Goal: Task Accomplishment & Management: Manage account settings

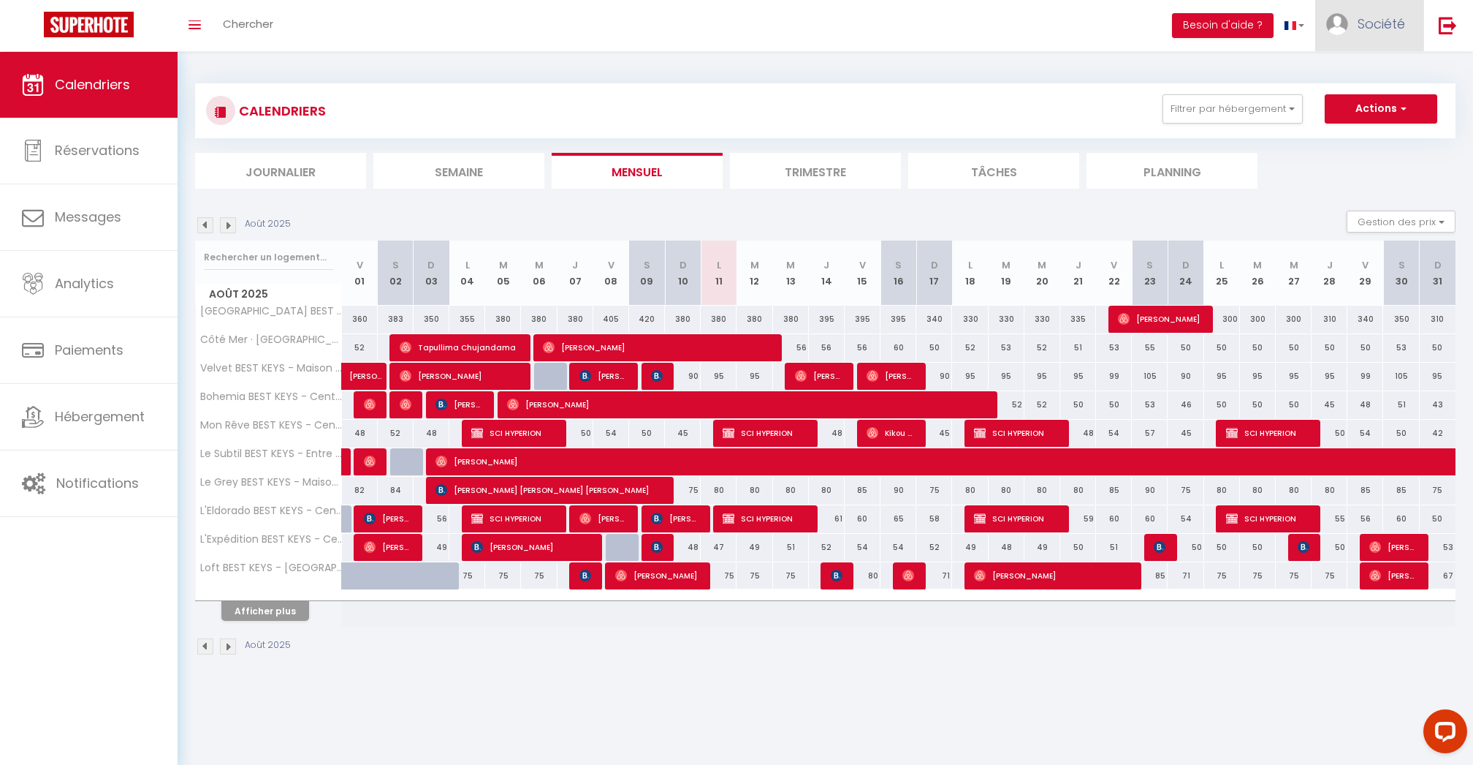
click at [1364, 21] on span "Société" at bounding box center [1382, 24] width 48 height 18
click at [1346, 74] on link "Paramètres" at bounding box center [1365, 73] width 108 height 25
select select "fr"
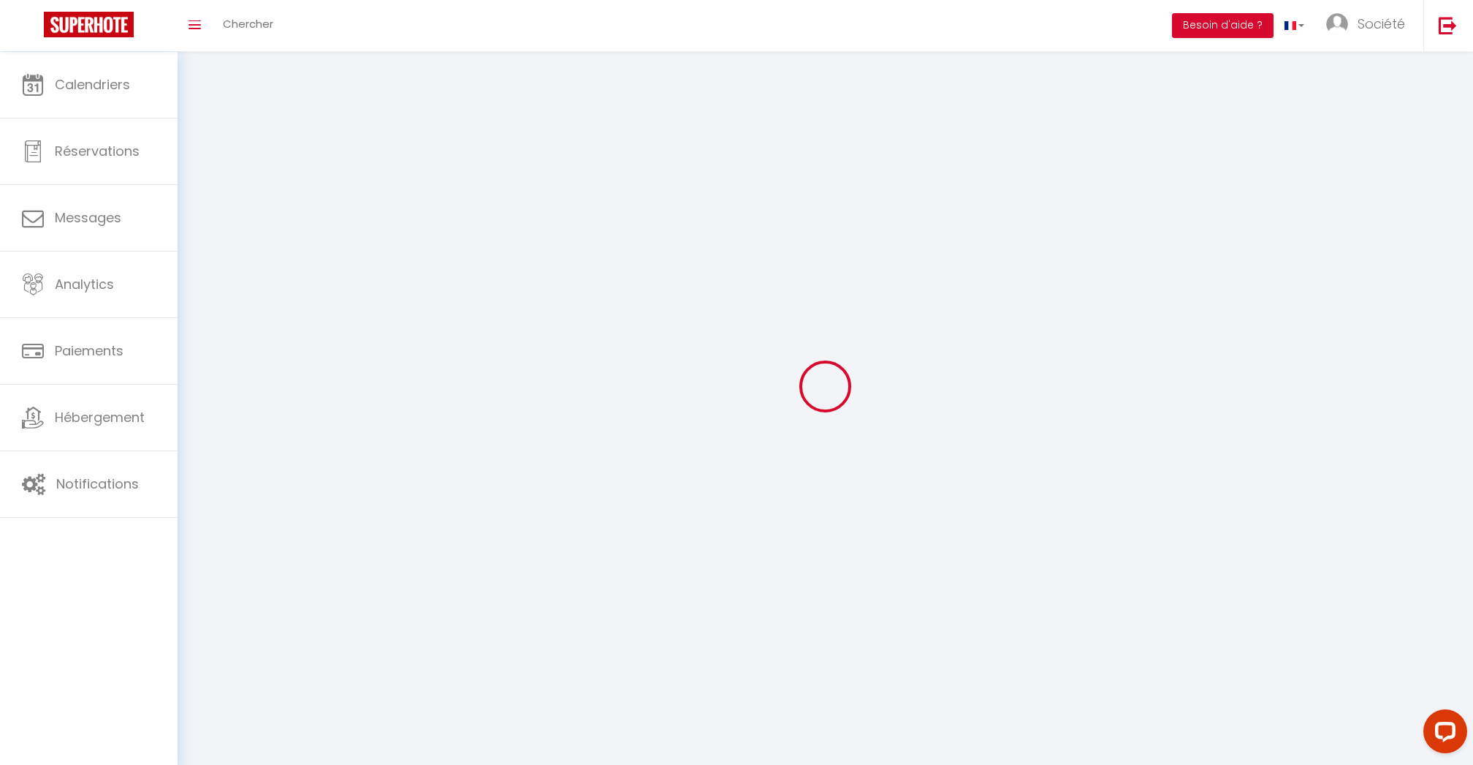
select select
type input "Société"
type input "Cleverman"
type input "0638939832"
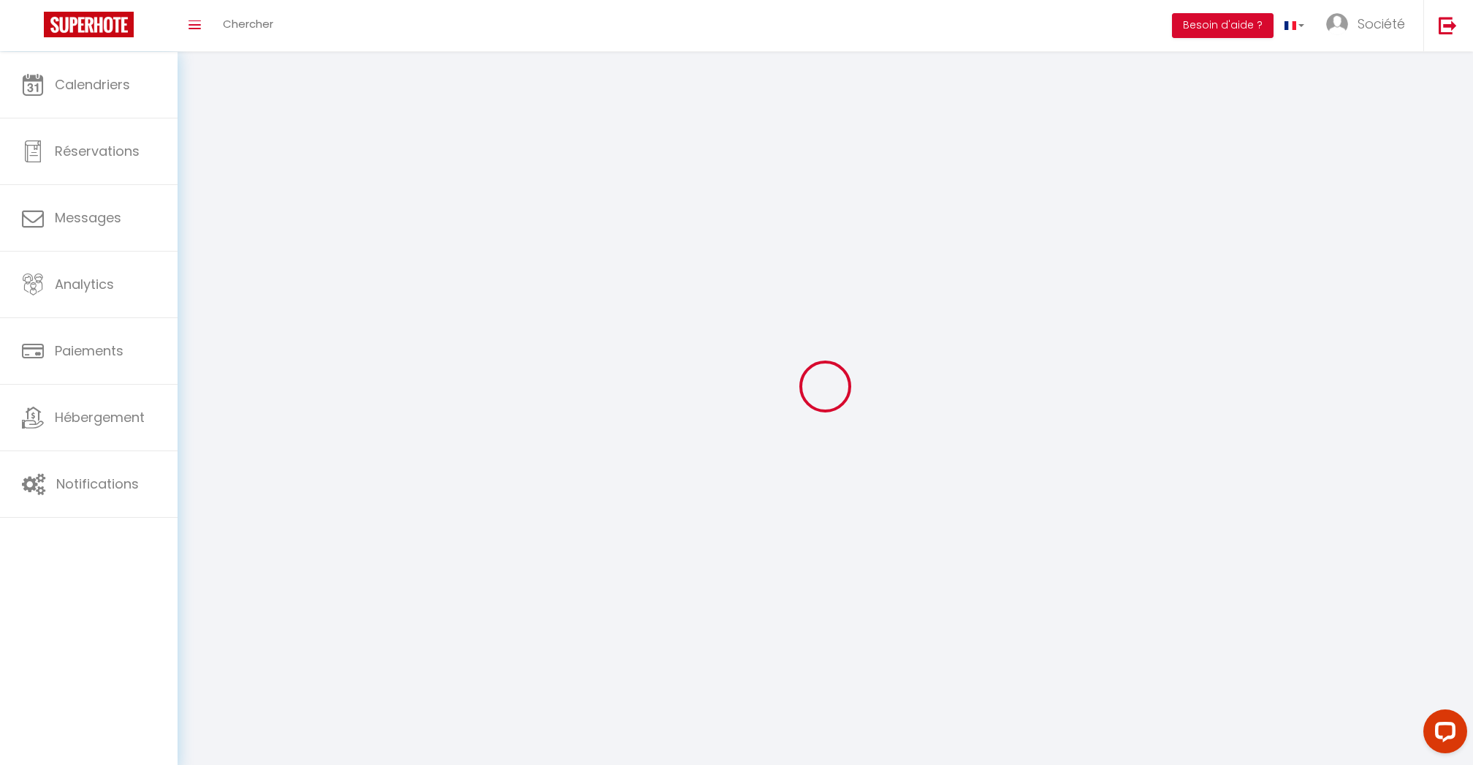
type input "78 avenue des Champs Elysées"
type input "75008"
type input "Paris"
type input "1MbSDeXTbWdgj9z92V8LcDlQQ"
type input "EYUIHqcqQiUOzS7sJ33nradOK"
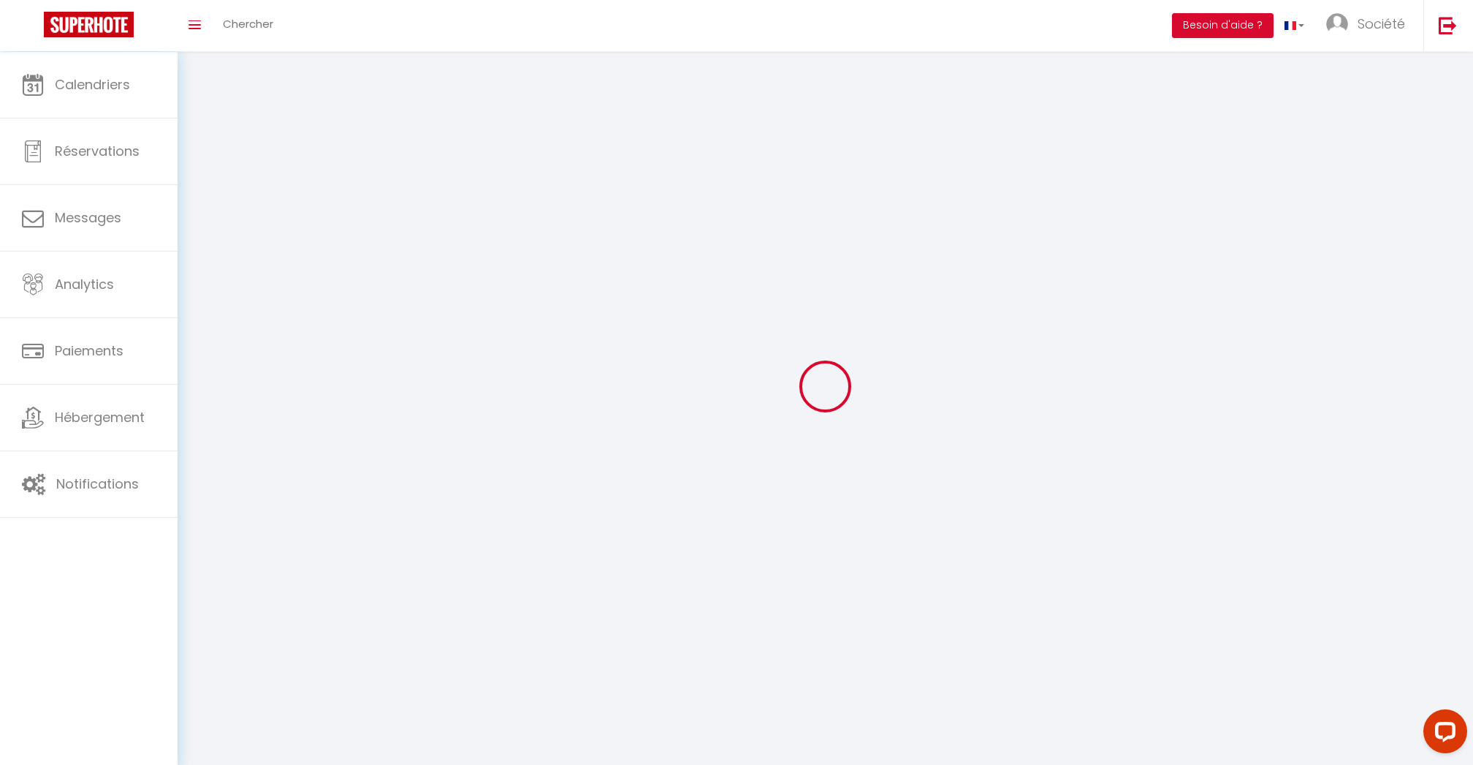
type input "https://app.superhote.com/#/get-available-rentals/EYUIHqcqQiUOzS7sJ33nradOK"
select select "28"
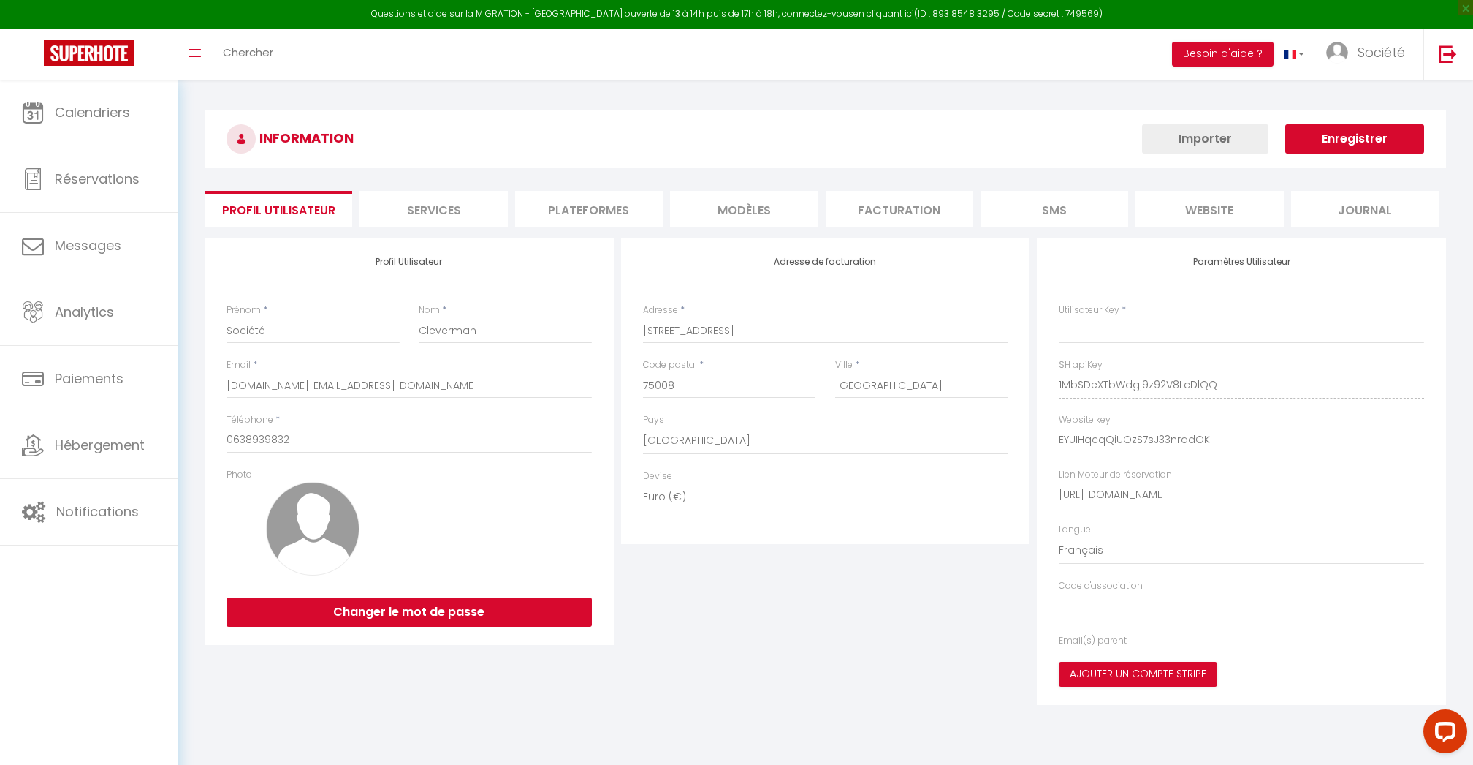
type input "1MbSDeXTbWdgj9z92V8LcDlQQ"
type input "EYUIHqcqQiUOzS7sJ33nradOK"
type input "https://app.superhote.com/#/get-available-rentals/EYUIHqcqQiUOzS7sJ33nradOK"
select select "fr"
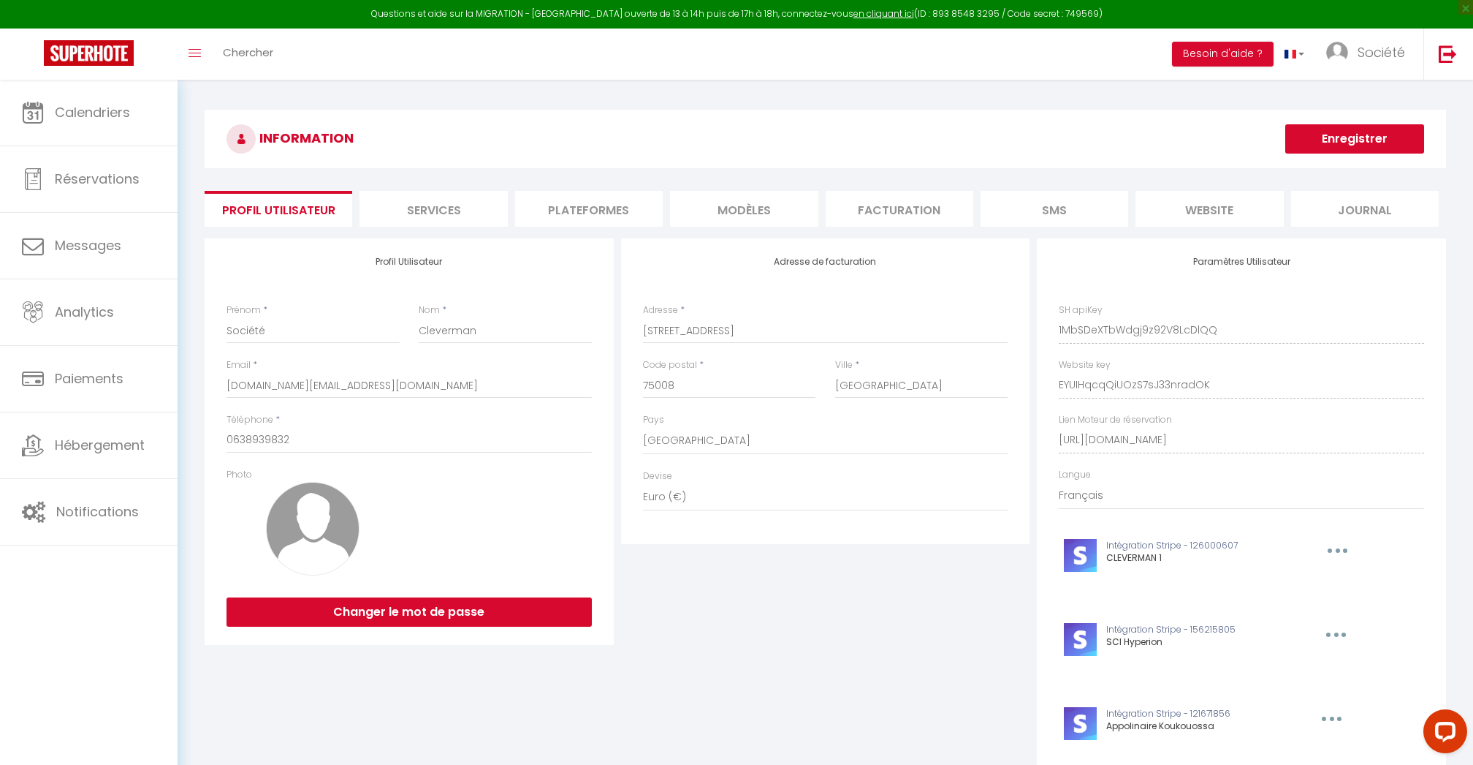
click at [658, 211] on li "Plateformes" at bounding box center [589, 209] width 148 height 36
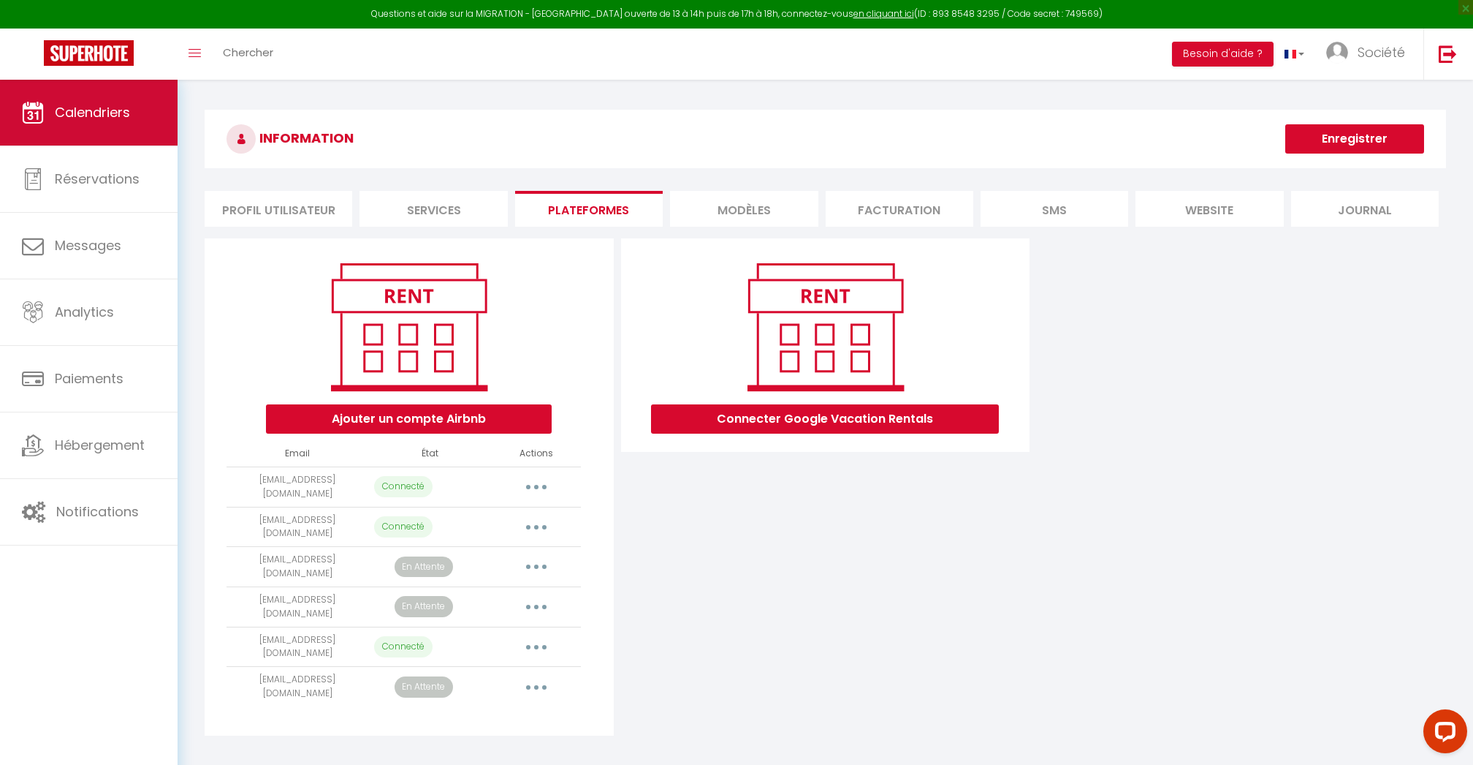
click at [85, 96] on link "Calendriers" at bounding box center [89, 113] width 178 height 66
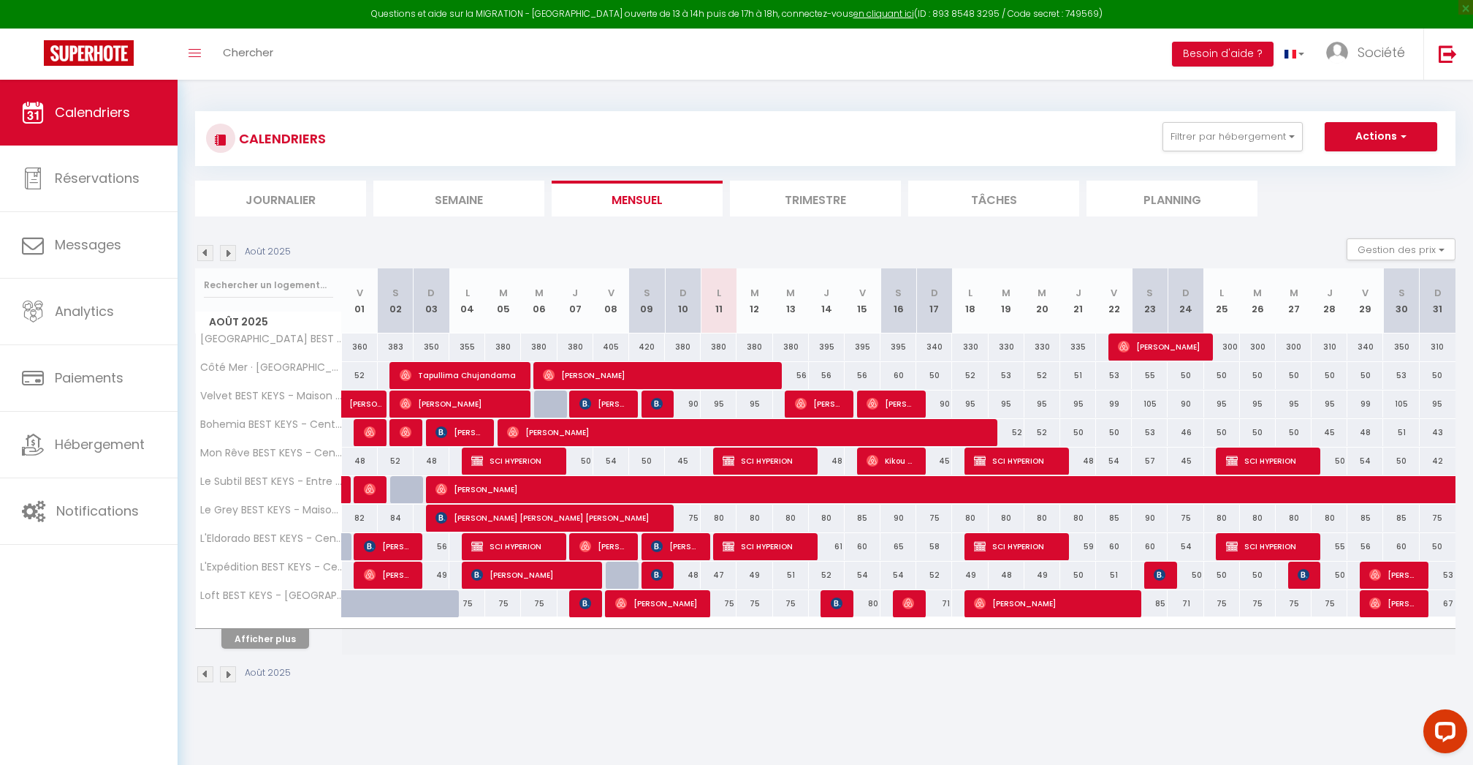
click at [287, 640] on button "Afficher plus" at bounding box center [265, 639] width 88 height 20
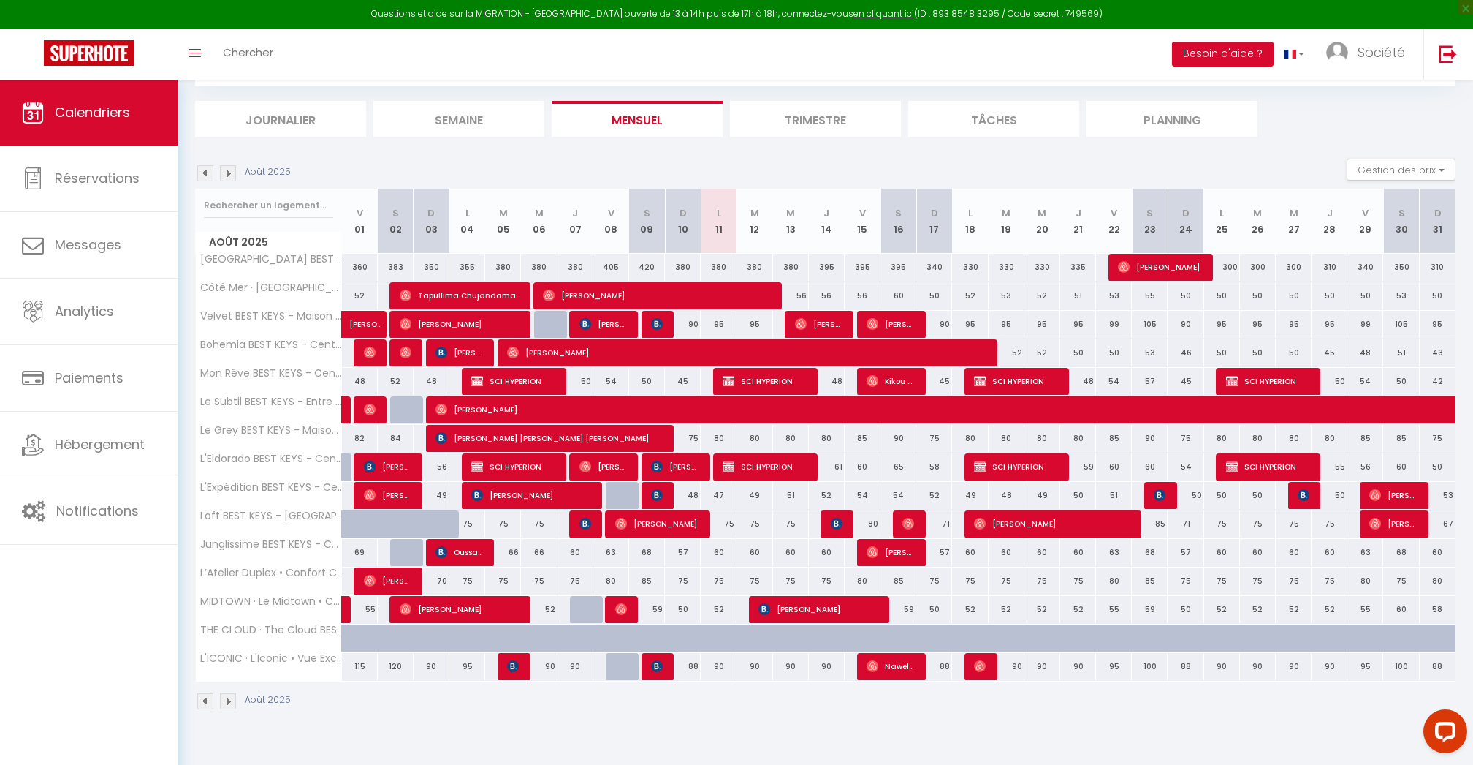
scroll to position [80, 0]
click at [108, 306] on span "Analytics" at bounding box center [84, 311] width 59 height 18
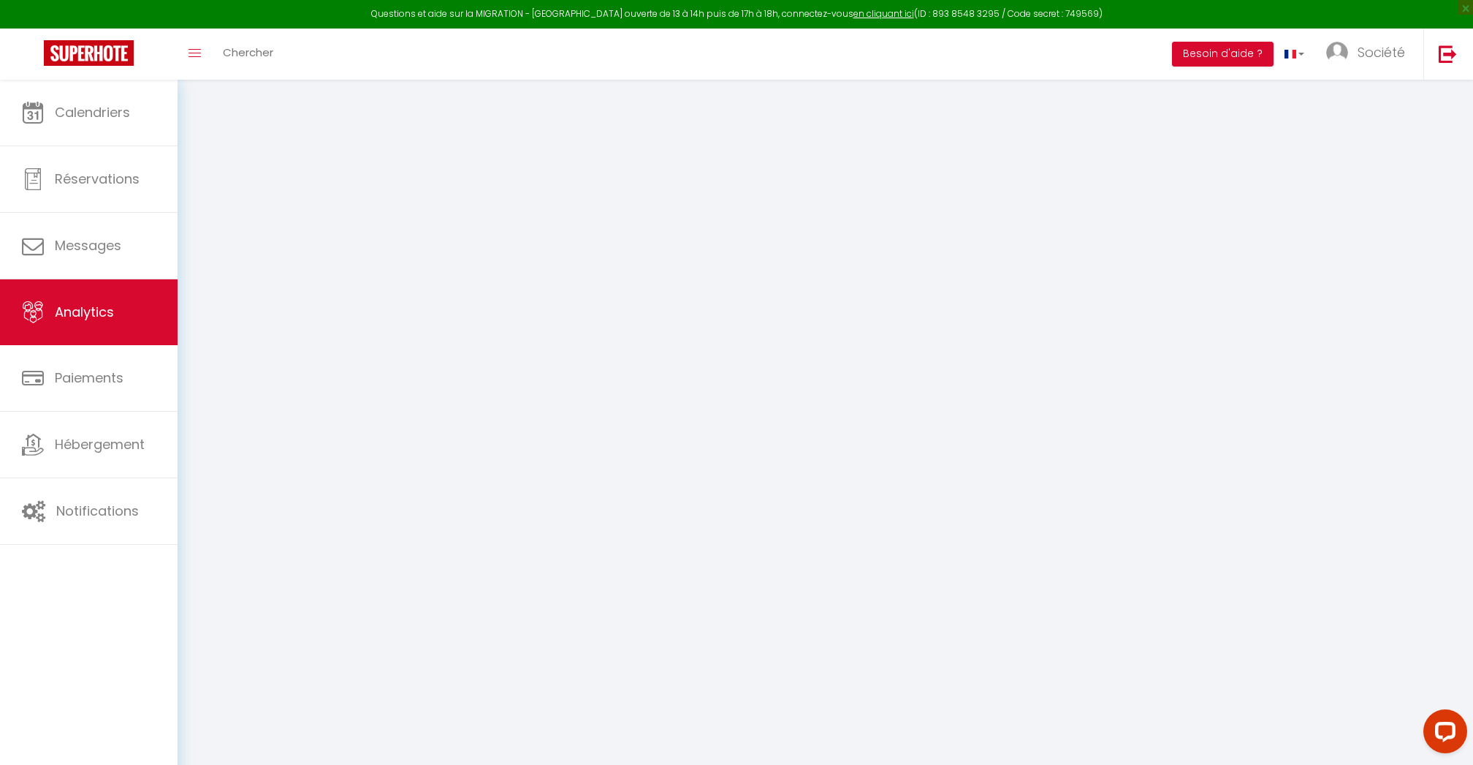
select select "2025"
select select "8"
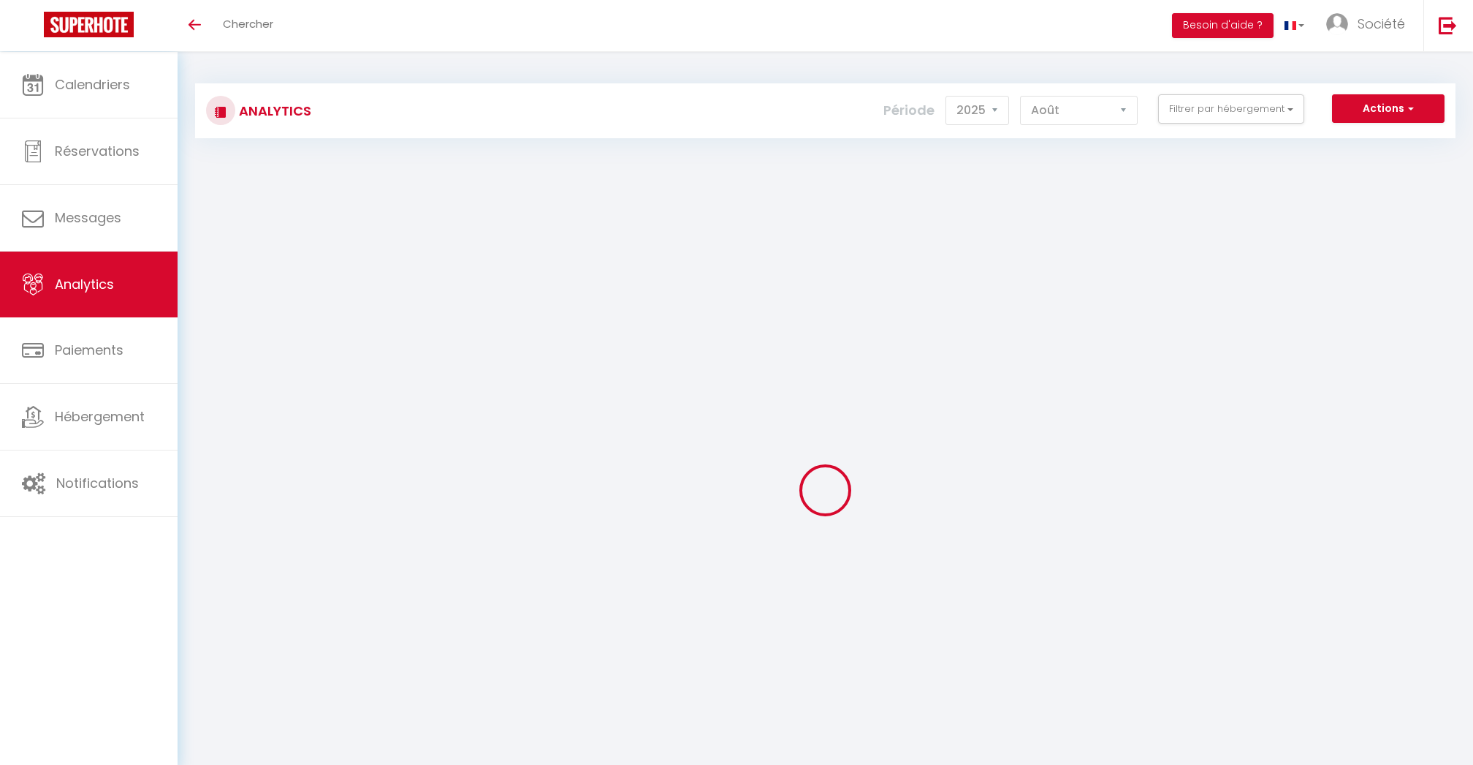
select select "2025"
select select "8"
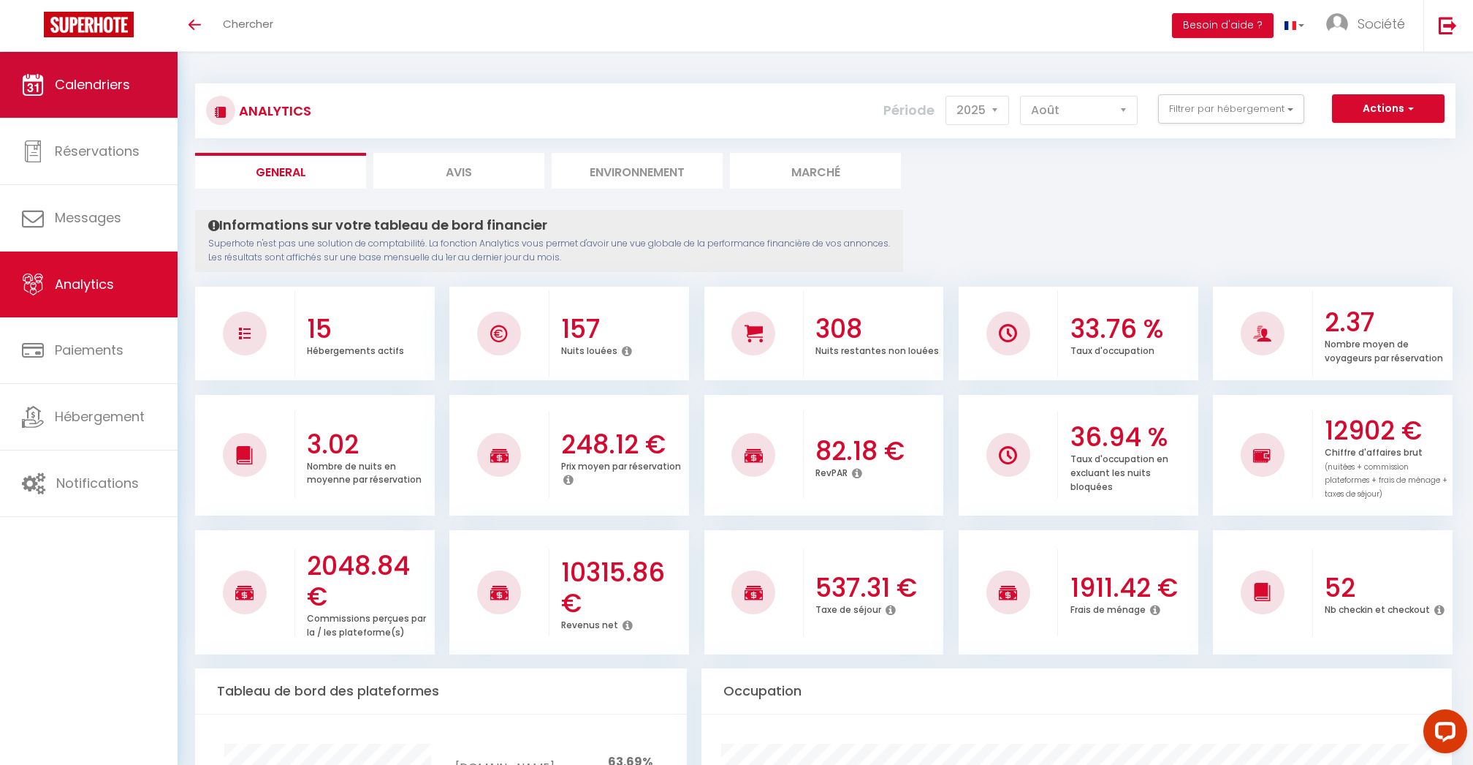
click at [102, 80] on span "Calendriers" at bounding box center [92, 84] width 75 height 18
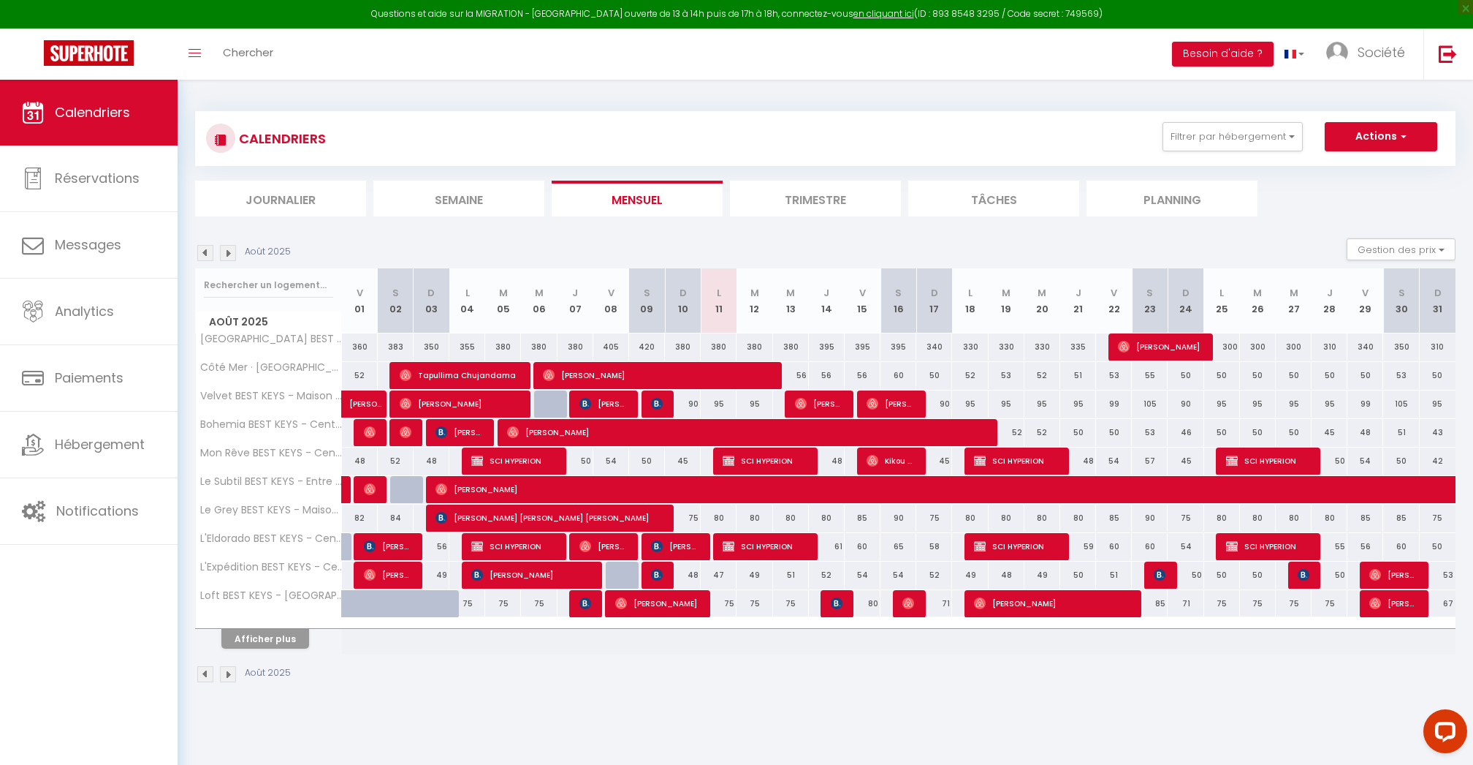
click at [252, 199] on li "Journalier" at bounding box center [280, 199] width 171 height 36
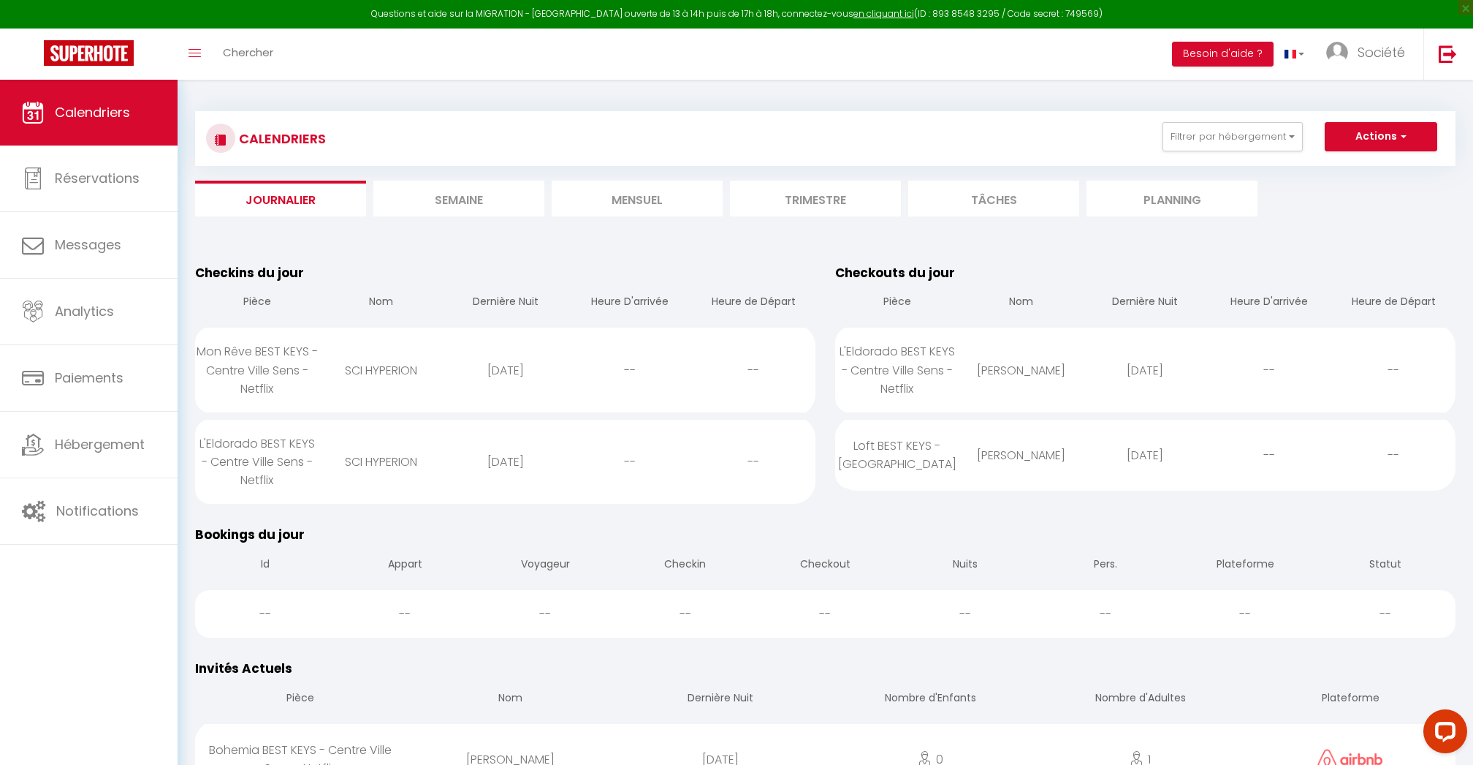
click at [493, 202] on li "Semaine" at bounding box center [458, 199] width 171 height 36
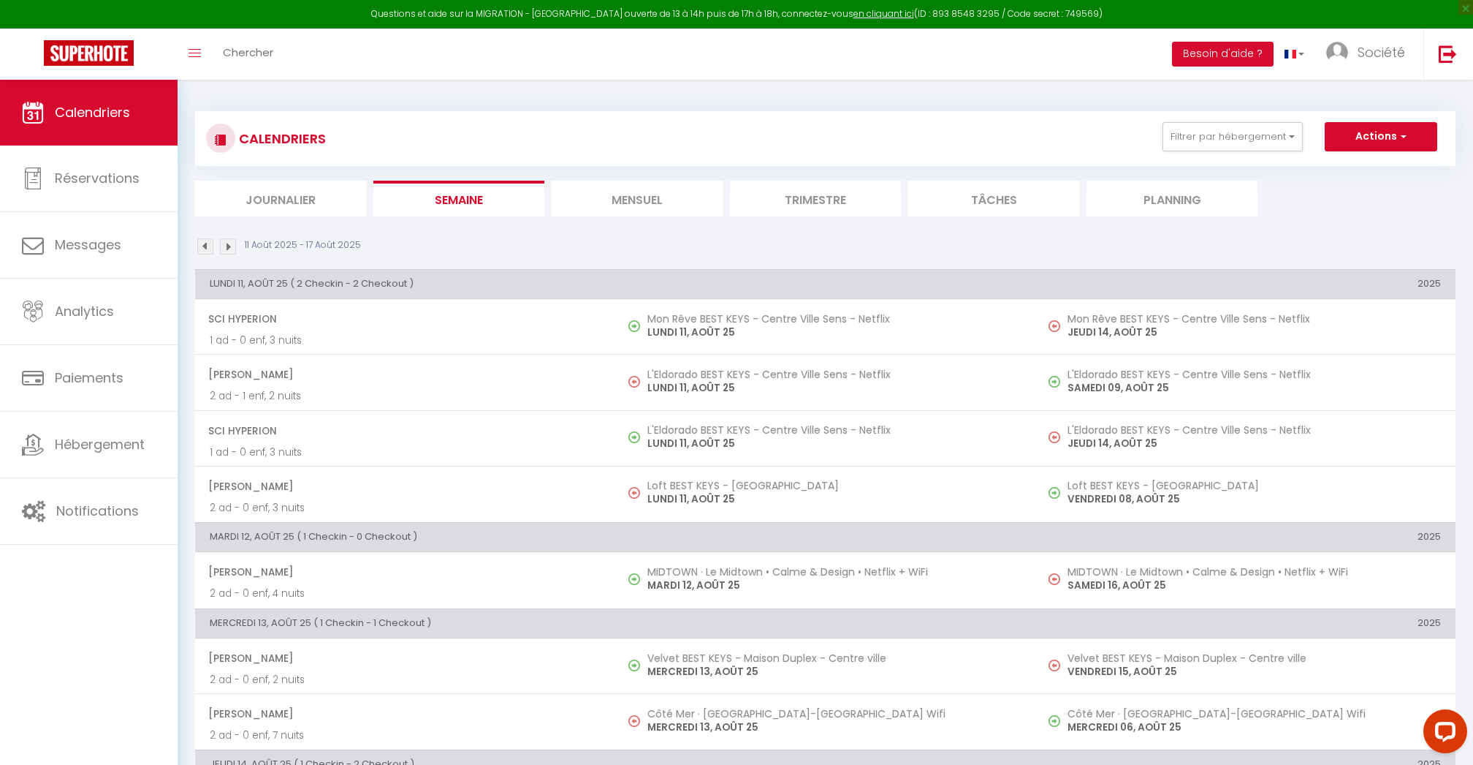
click at [669, 197] on li "Mensuel" at bounding box center [637, 199] width 171 height 36
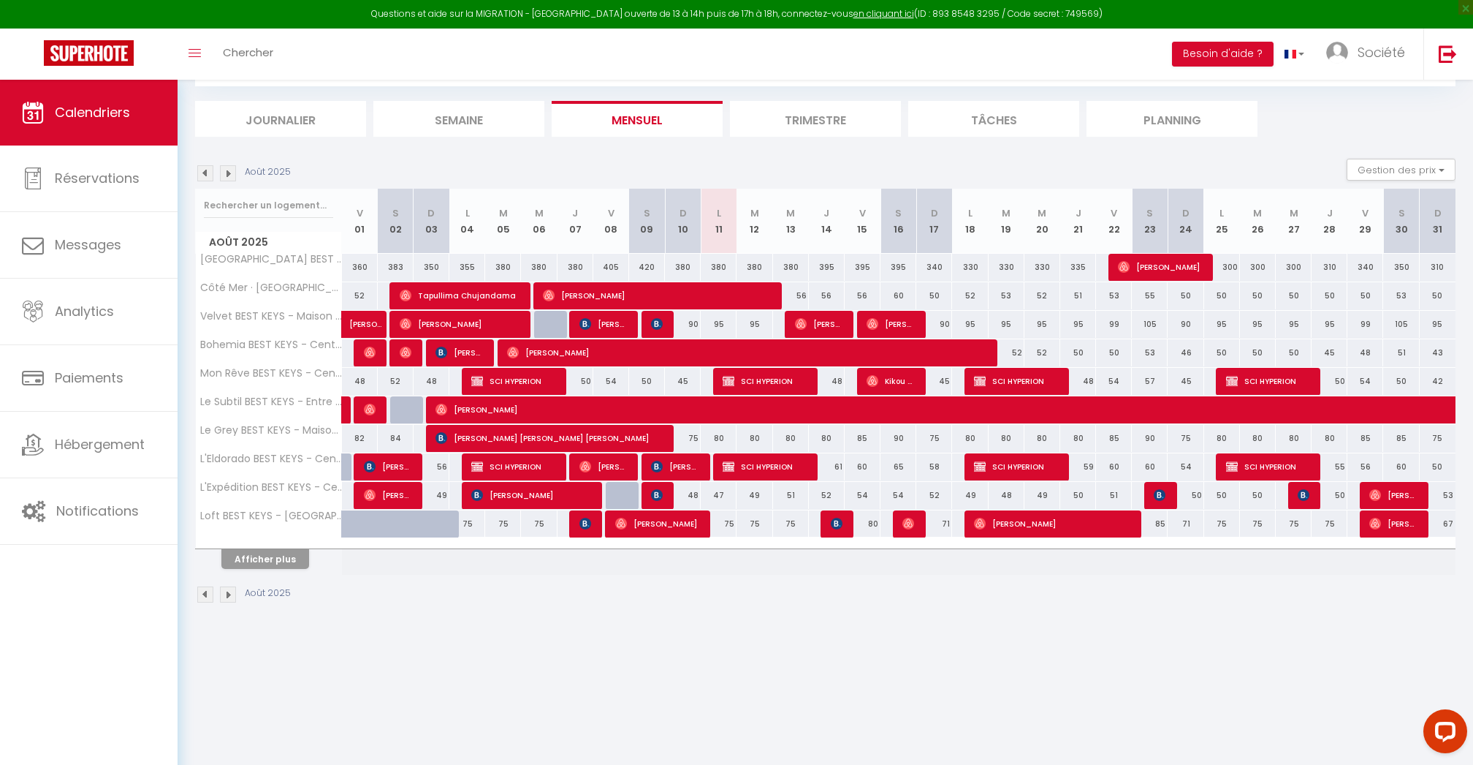
scroll to position [80, 0]
click at [246, 554] on button "Afficher plus" at bounding box center [265, 559] width 88 height 20
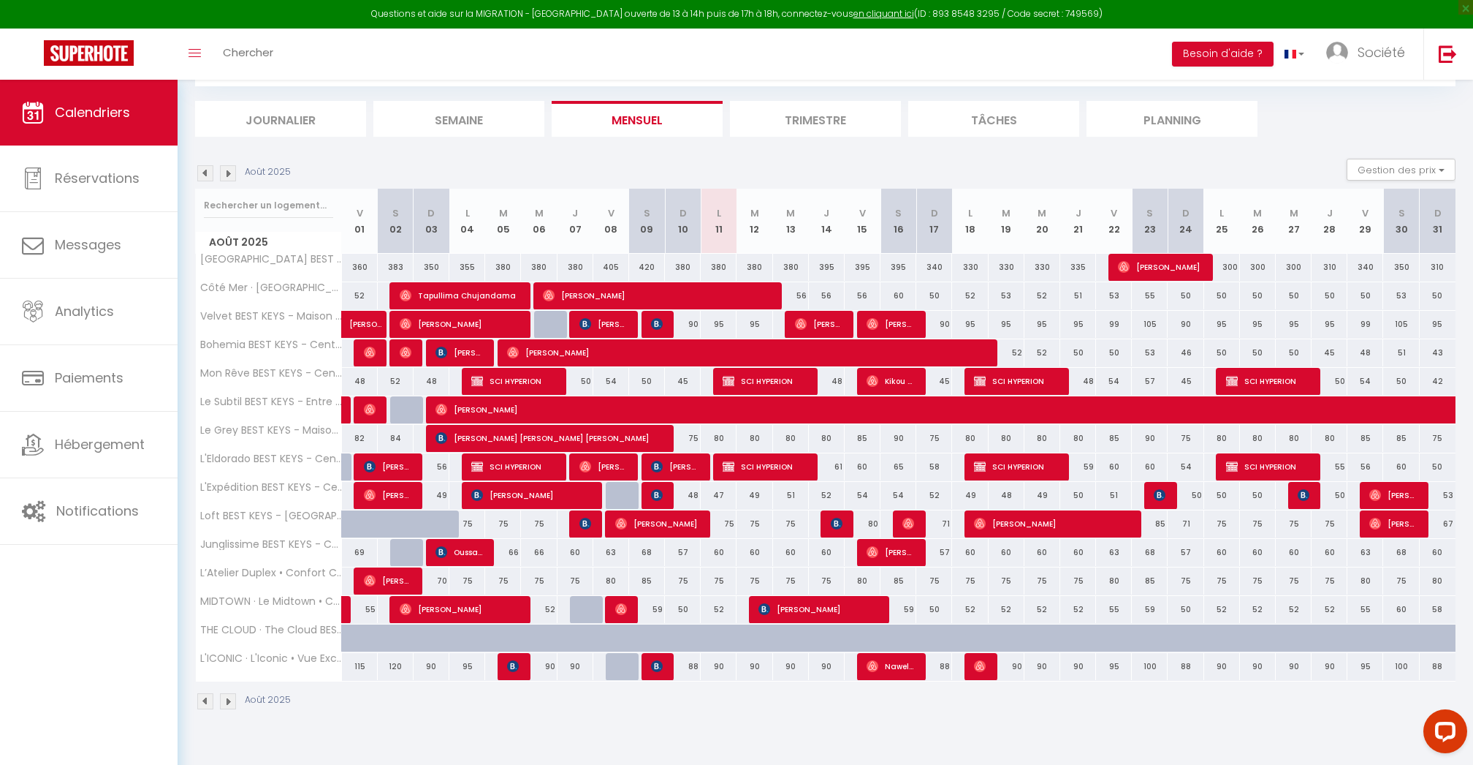
click at [232, 698] on img at bounding box center [228, 701] width 16 height 16
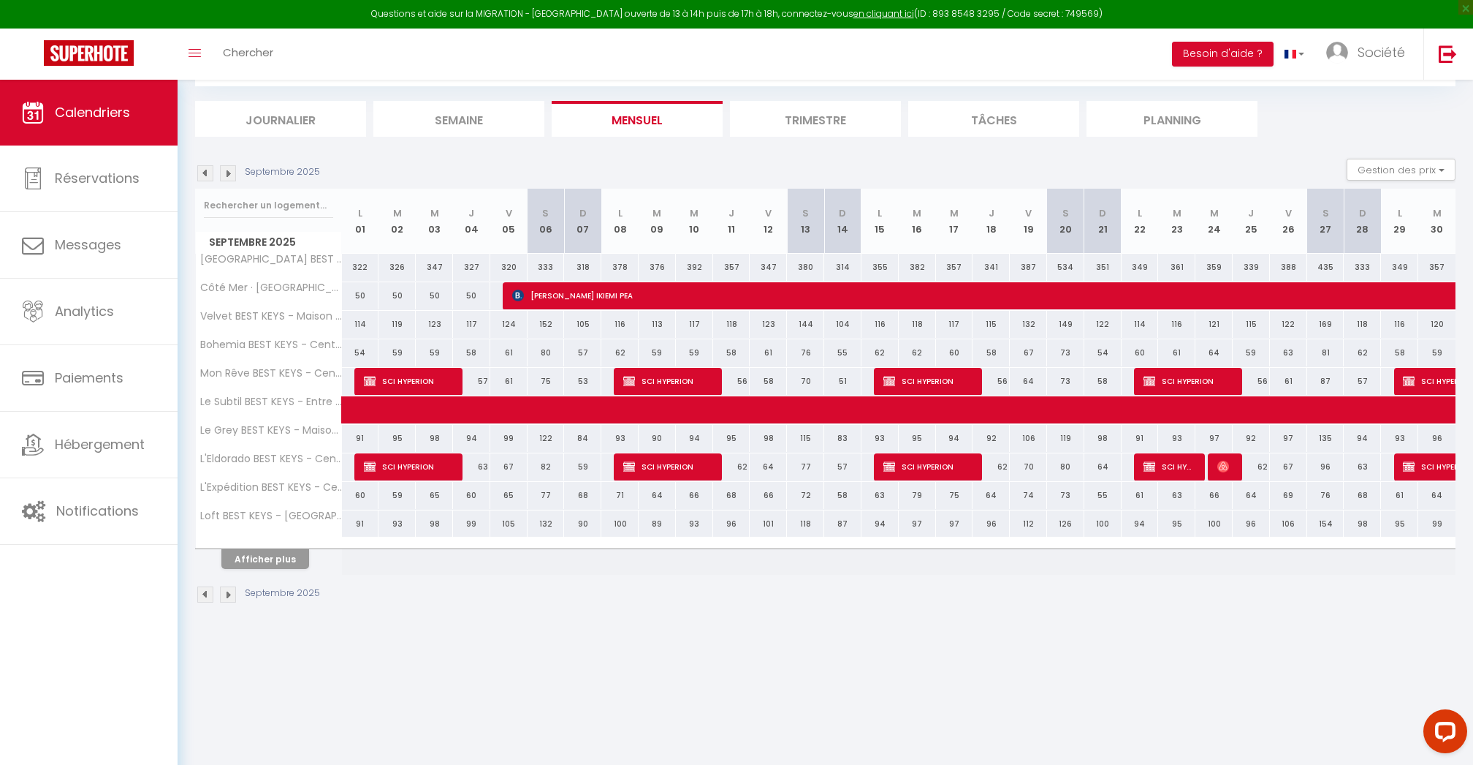
click at [249, 539] on div at bounding box center [269, 544] width 146 height 10
click at [249, 557] on button "Afficher plus" at bounding box center [265, 559] width 88 height 20
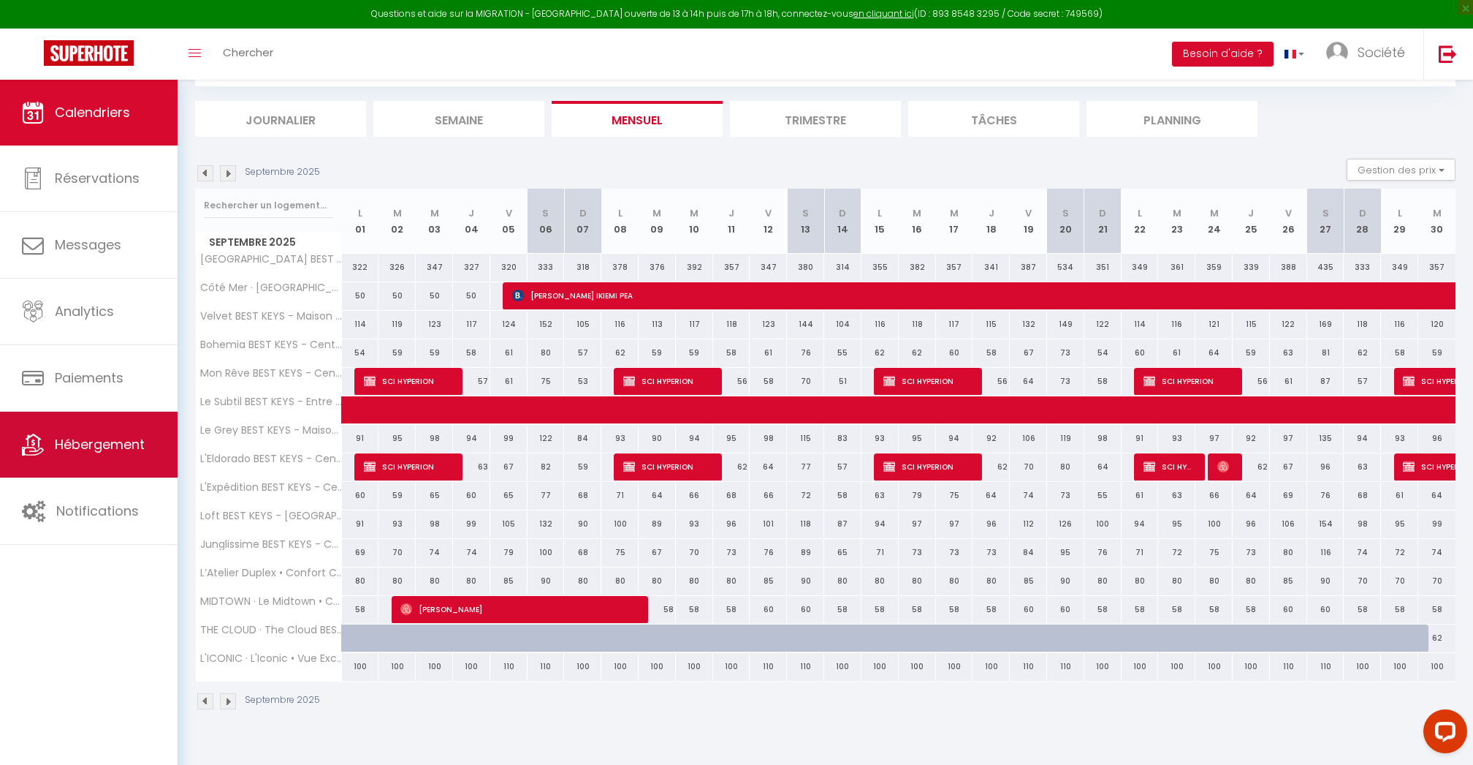
click at [147, 446] on link "Hébergement" at bounding box center [89, 444] width 178 height 66
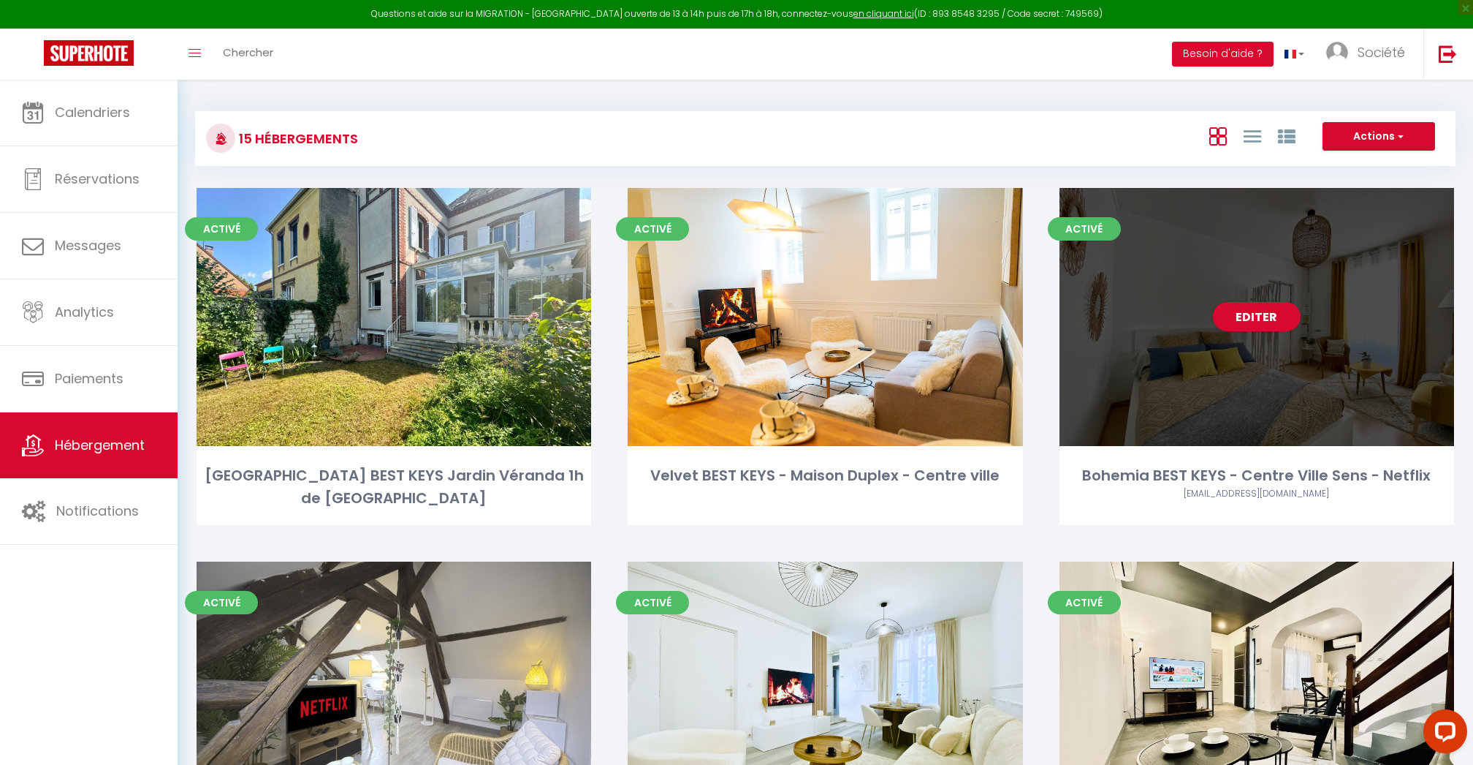
click at [1305, 322] on div "Editer" at bounding box center [1257, 317] width 395 height 258
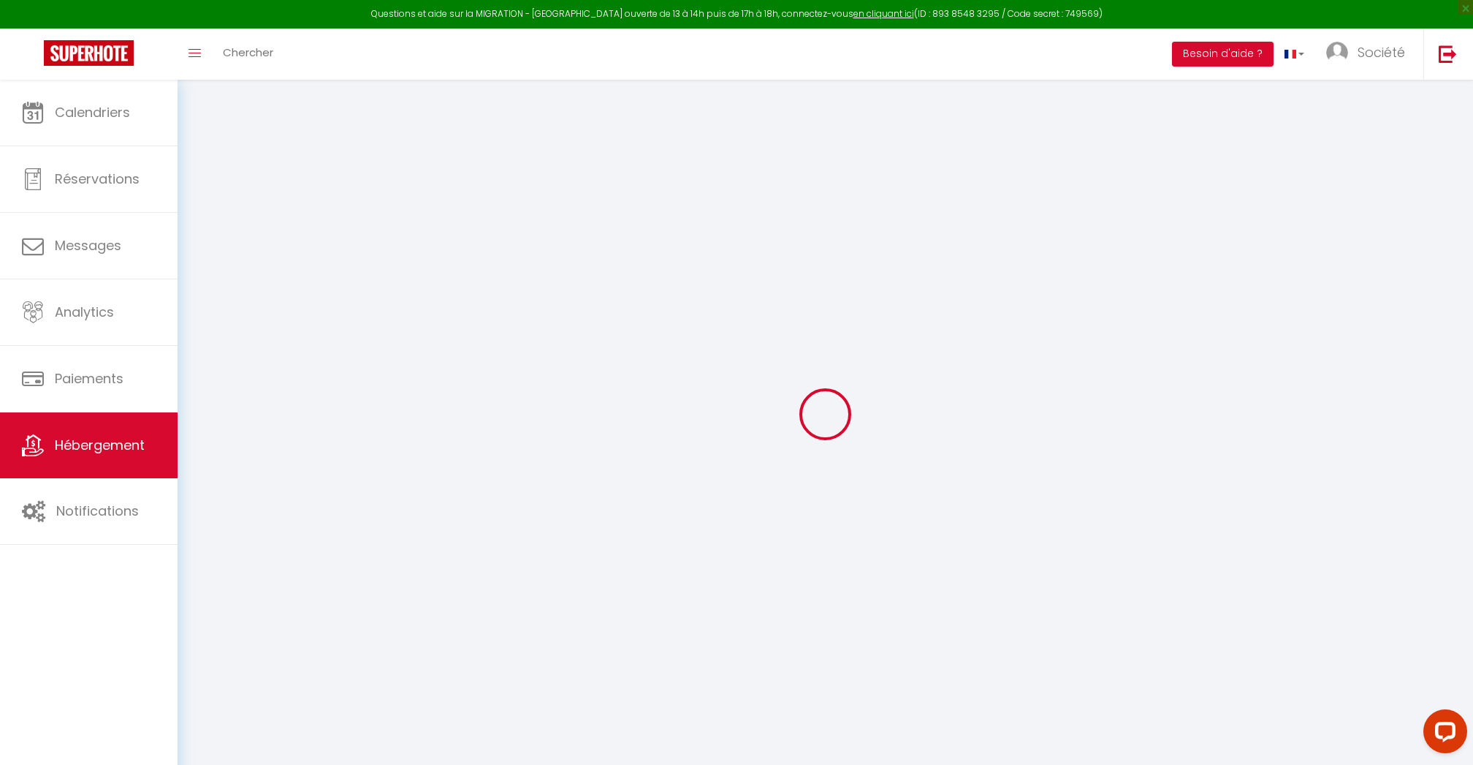
click at [1270, 320] on div at bounding box center [825, 413] width 1261 height 633
select select "+ 15 %"
checkbox input "false"
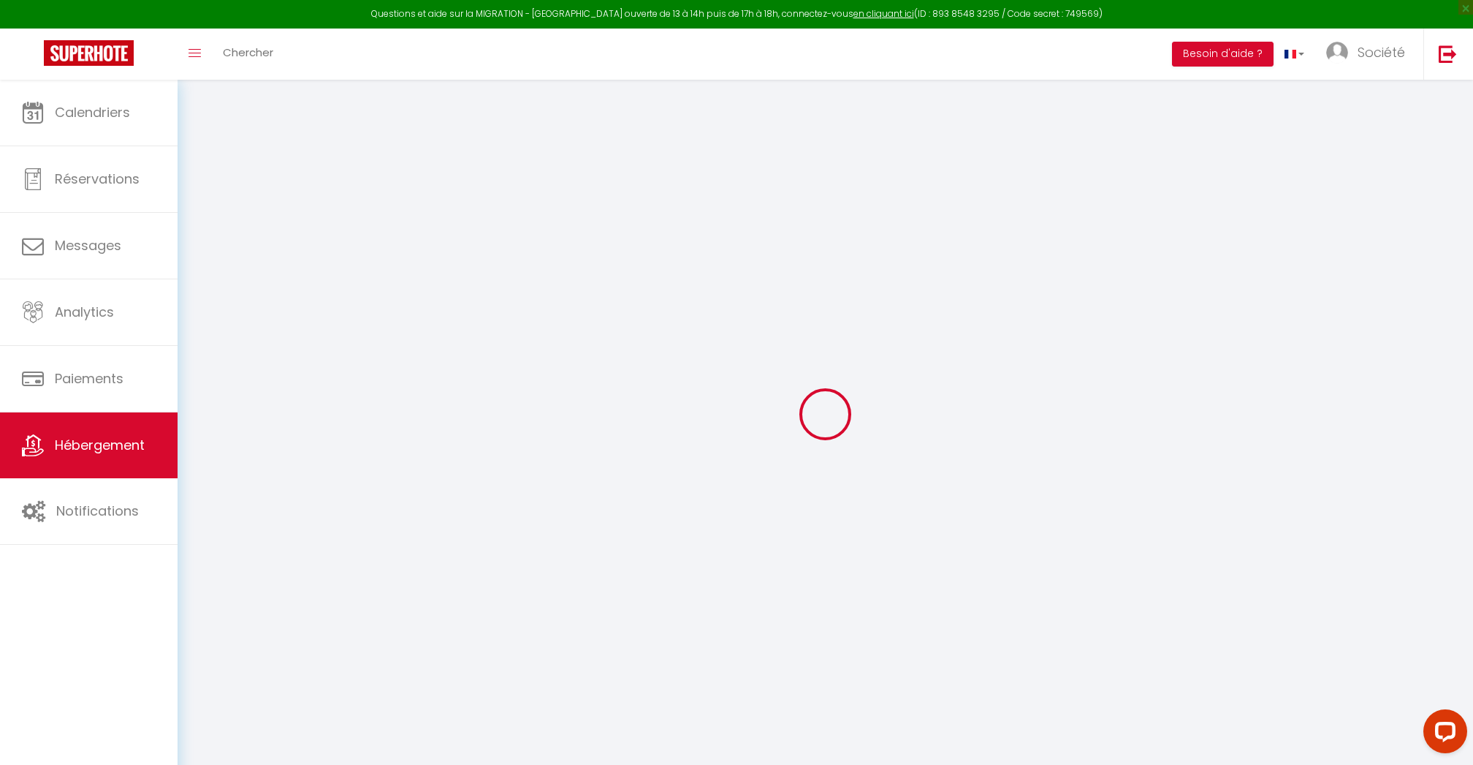
checkbox input "false"
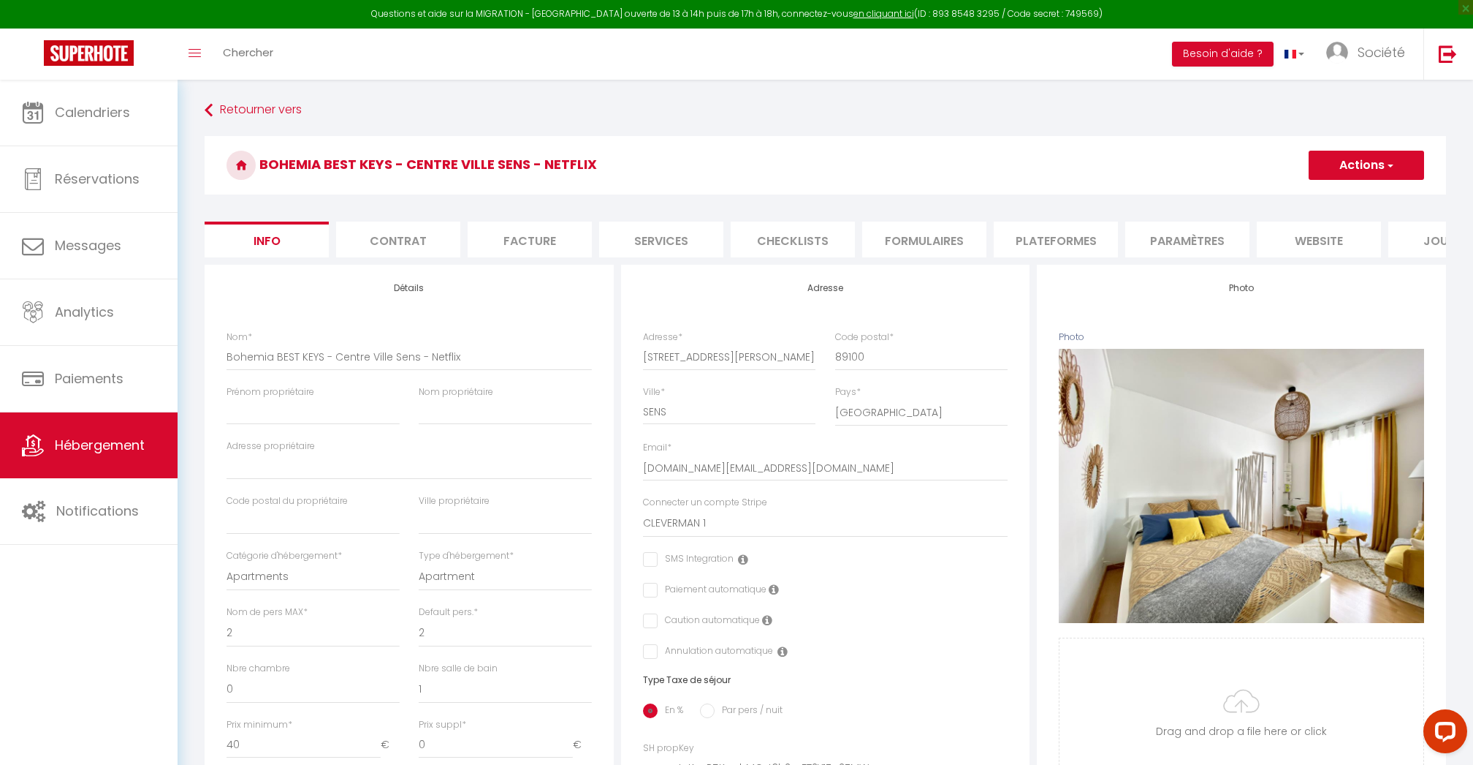
click at [1023, 229] on li "Plateformes" at bounding box center [1056, 239] width 124 height 36
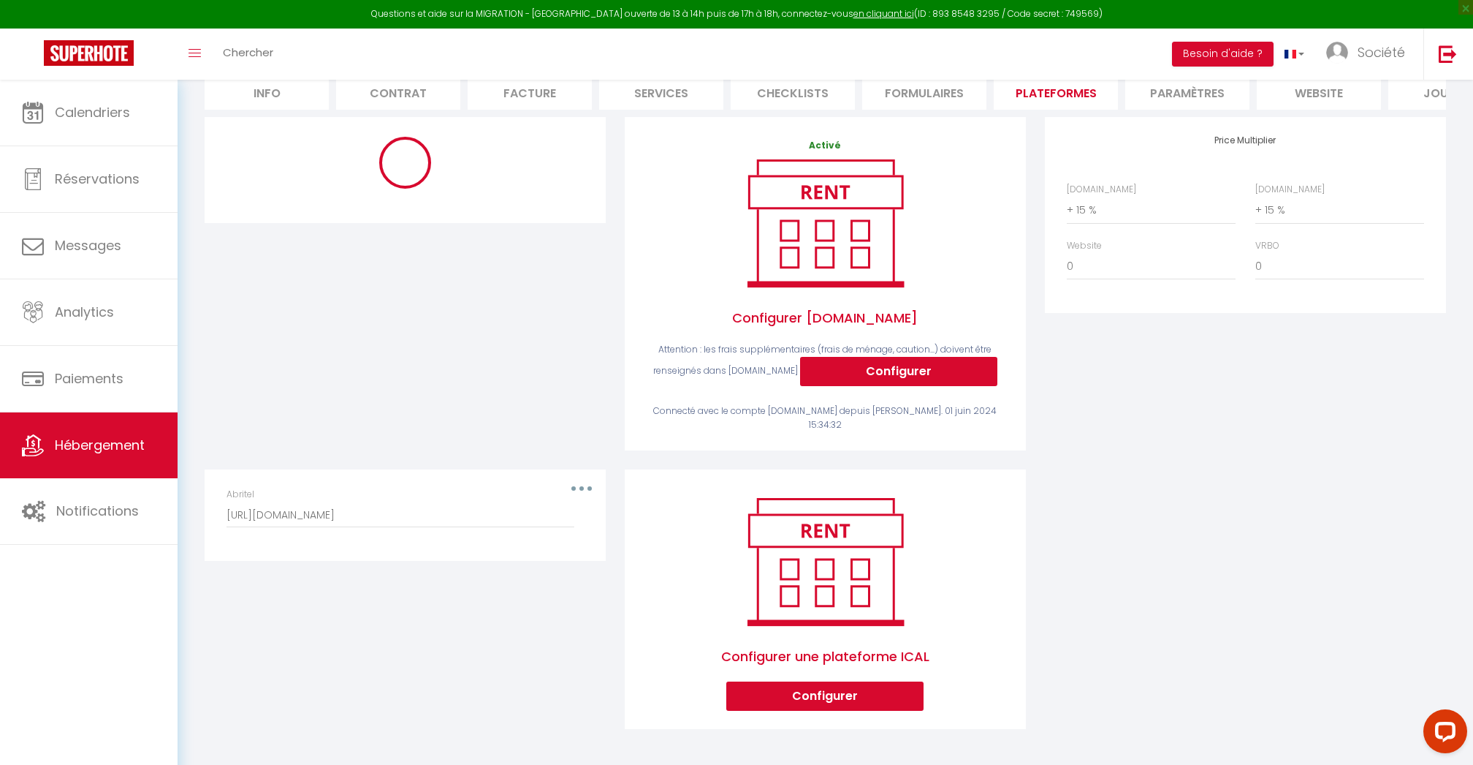
select select "5176-50361191"
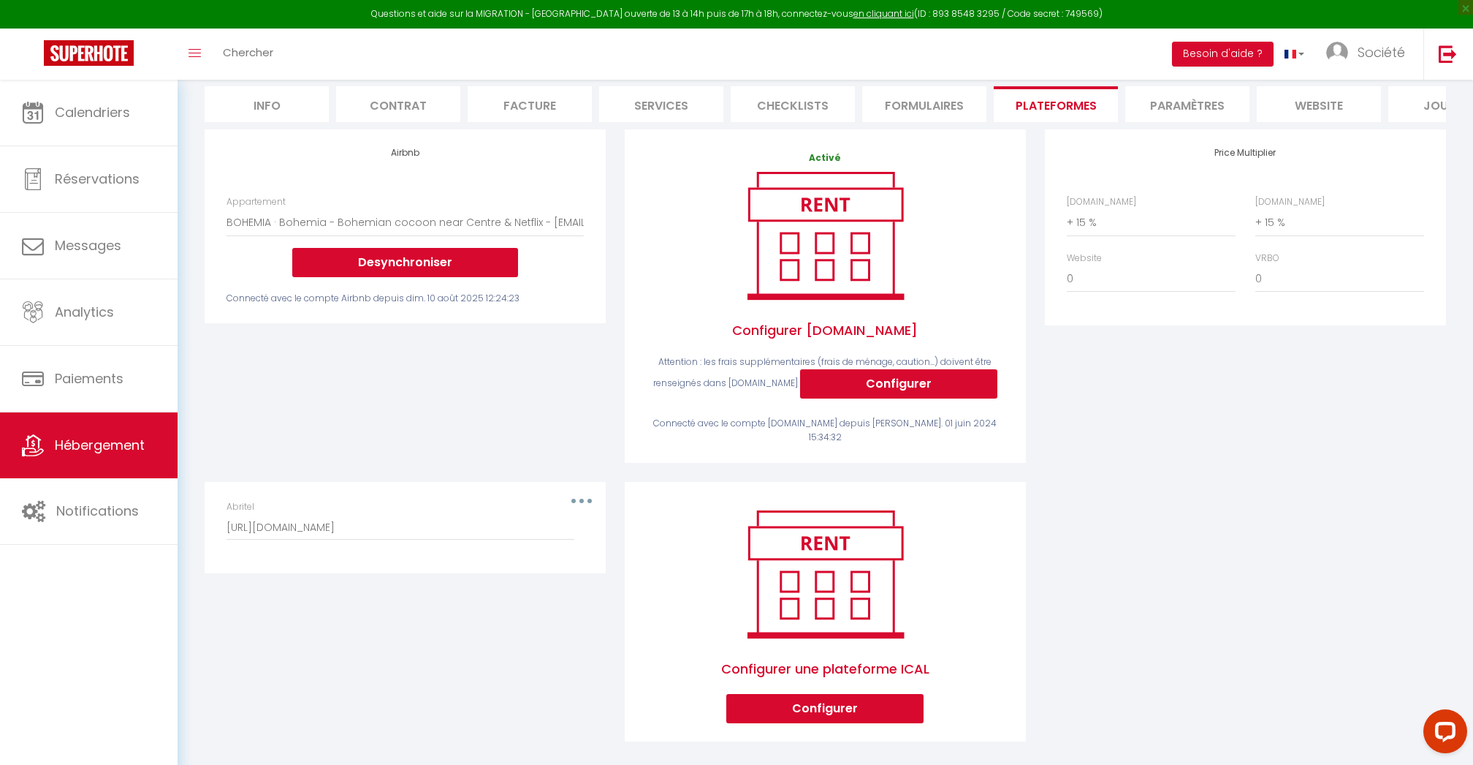
scroll to position [133, 0]
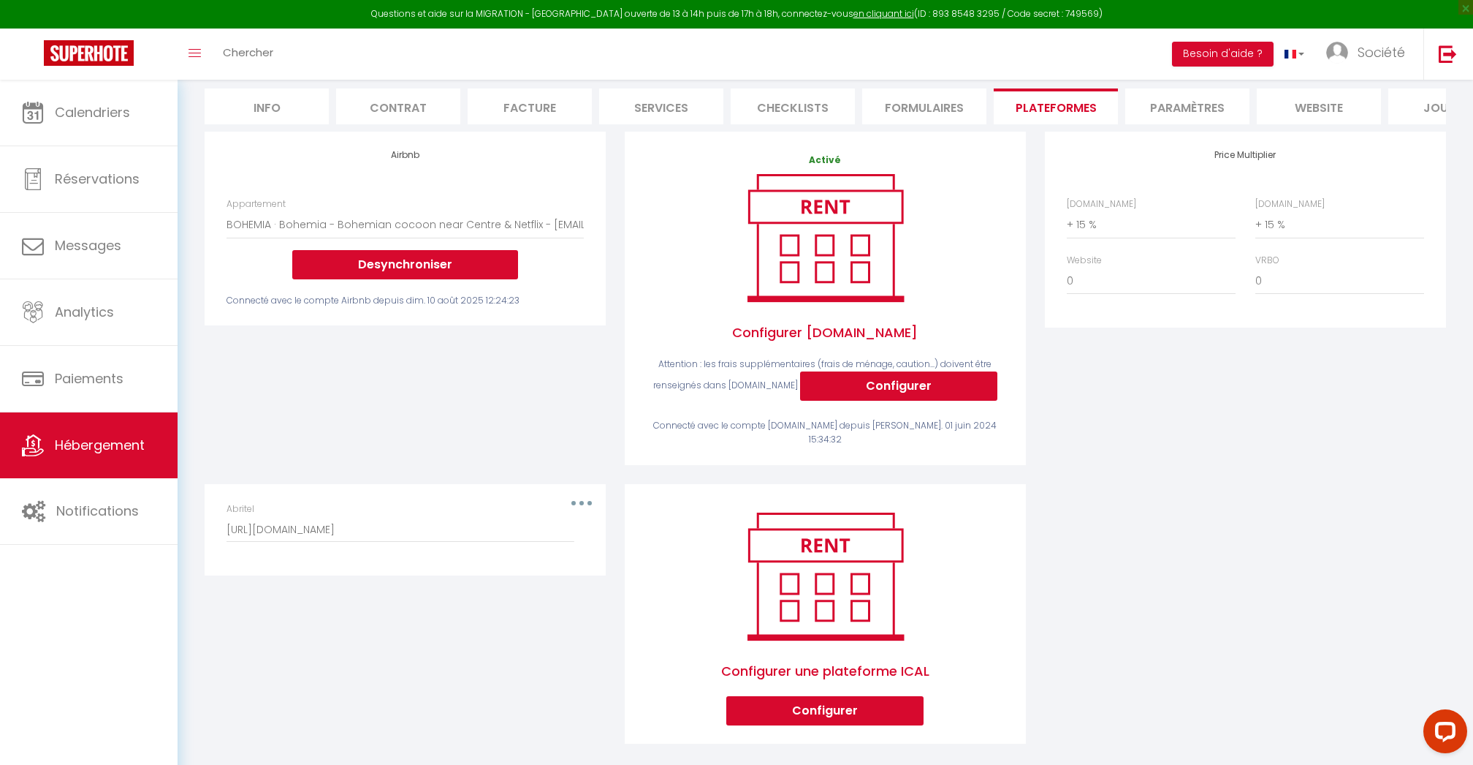
click at [585, 491] on button "button" at bounding box center [581, 502] width 41 height 23
click at [531, 618] on div "Editer Supprimer Abritel http://www.abritel.fr/icalendar/07fa6a7e21c047c58d0e9b…" at bounding box center [405, 623] width 420 height 279
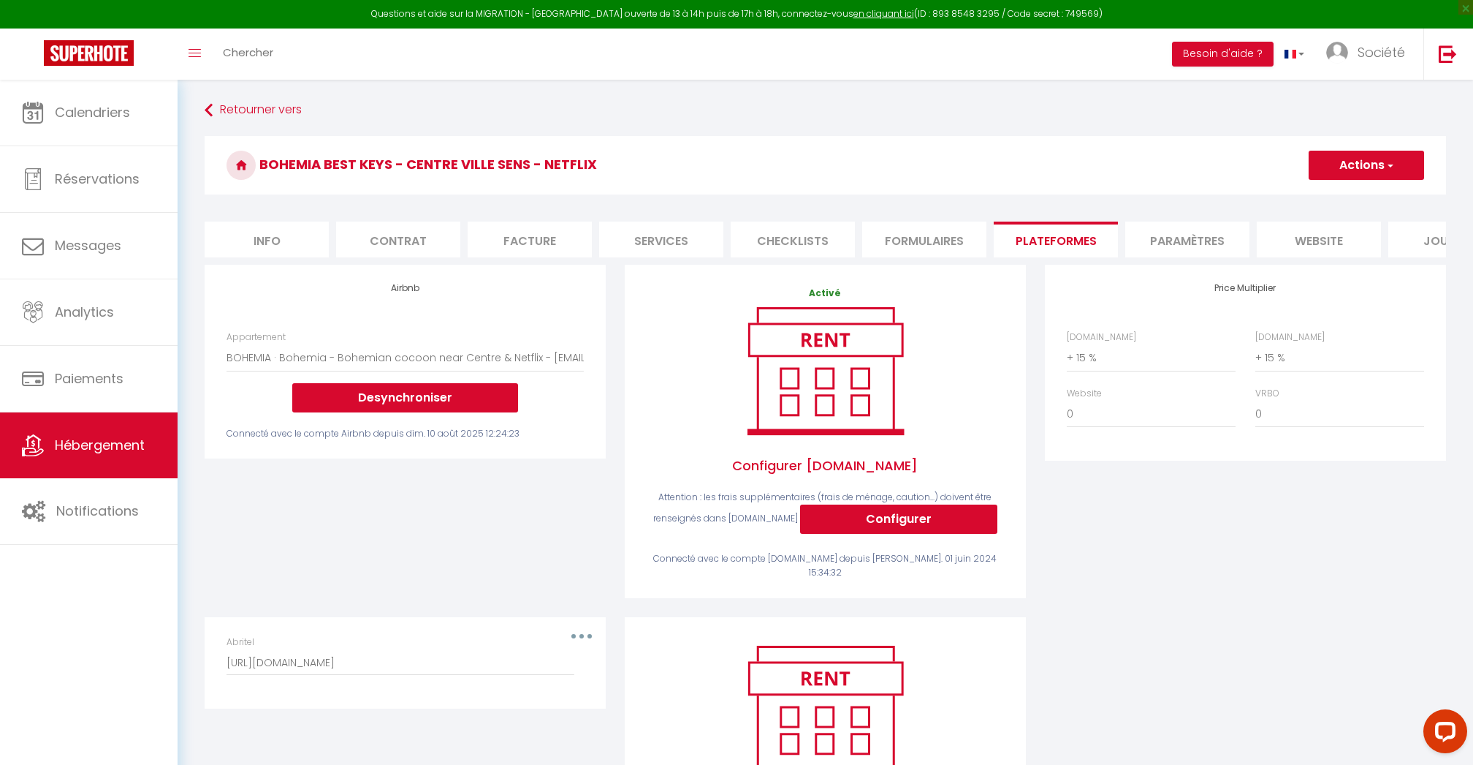
scroll to position [0, 0]
click at [1349, 168] on button "Actions" at bounding box center [1366, 165] width 115 height 29
click at [1343, 190] on link "Enregistrer" at bounding box center [1365, 197] width 115 height 19
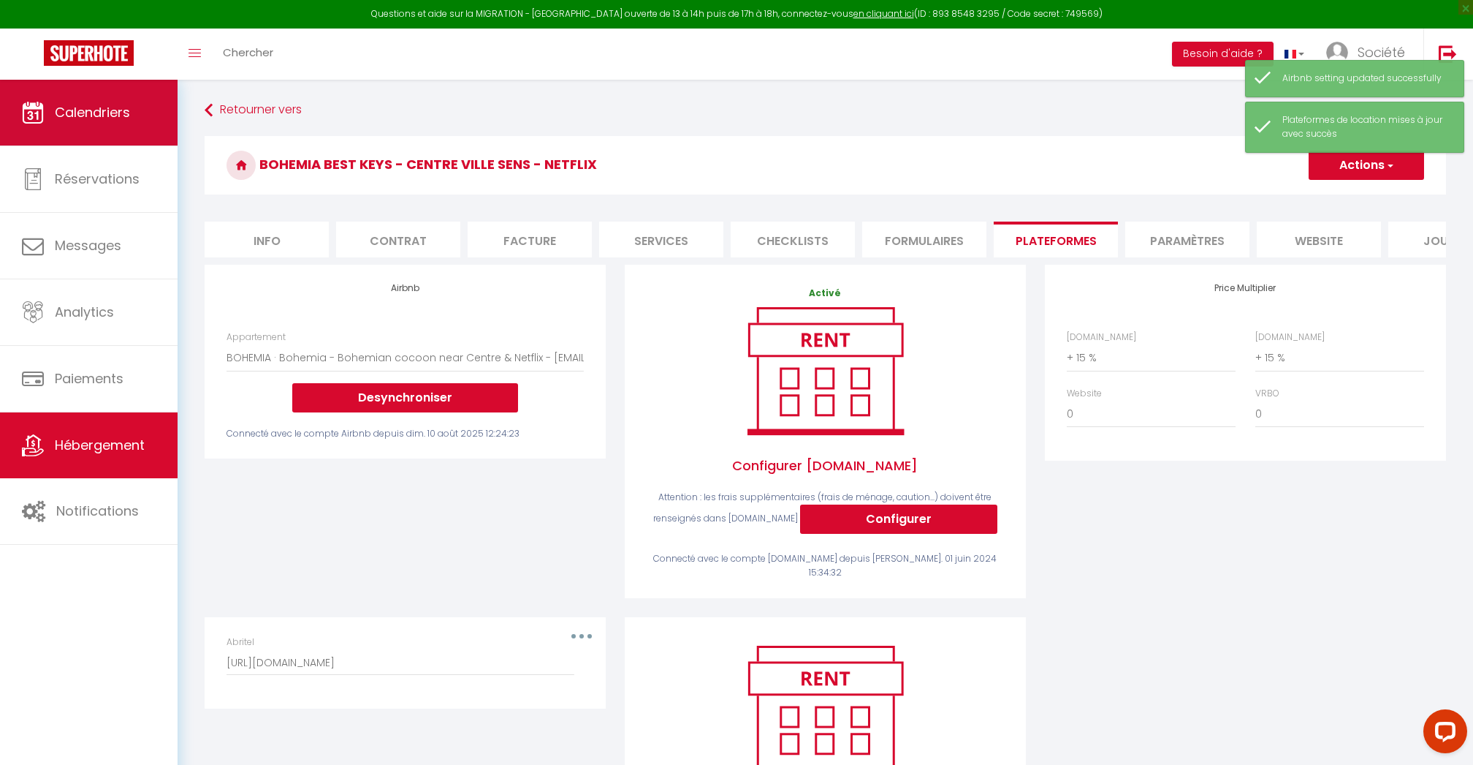
click at [48, 117] on link "Calendriers" at bounding box center [89, 113] width 178 height 66
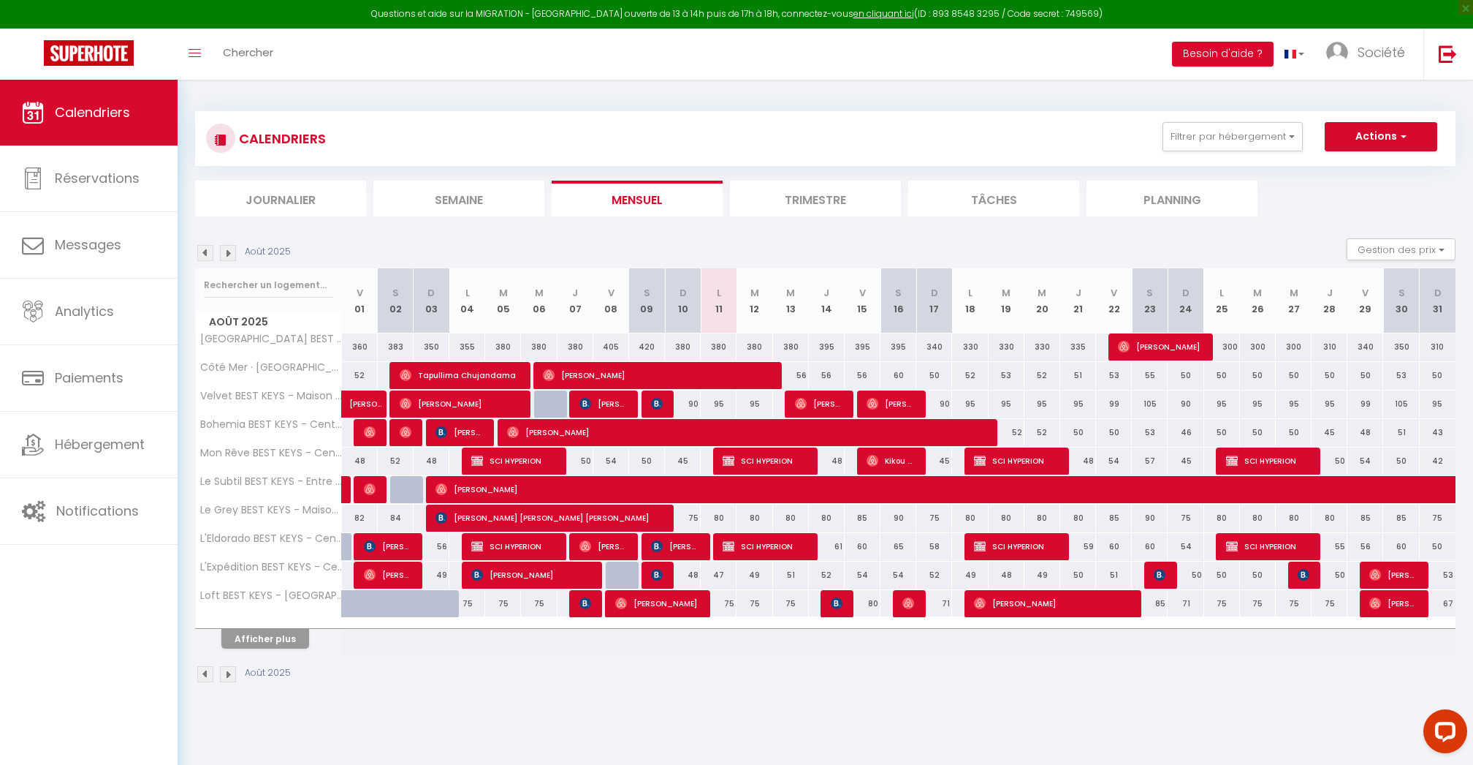
click at [263, 656] on div "Août 2025" at bounding box center [825, 675] width 1261 height 43
click at [264, 645] on button "Afficher plus" at bounding box center [265, 639] width 88 height 20
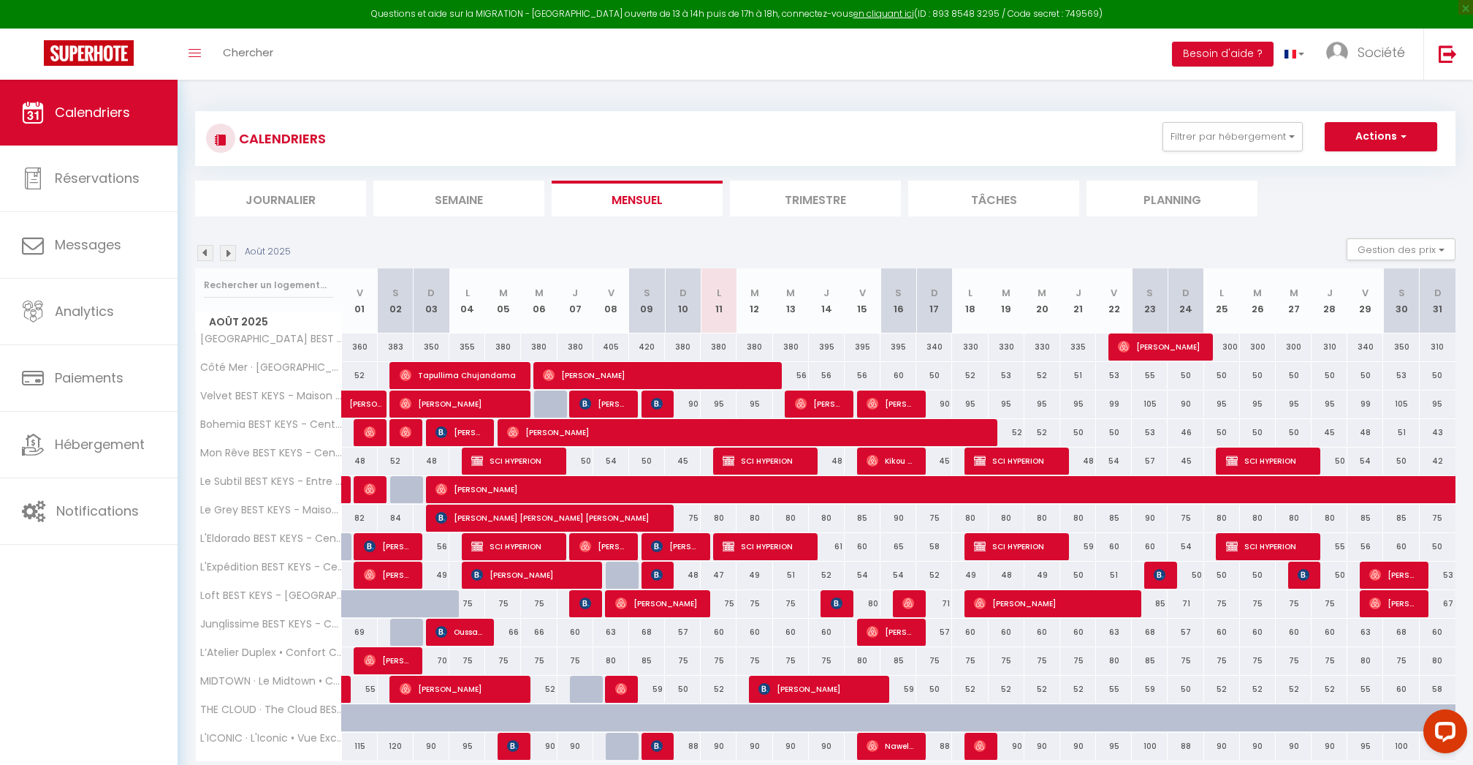
click at [238, 246] on div "Août 2025" at bounding box center [245, 253] width 100 height 16
click at [232, 249] on img at bounding box center [228, 253] width 16 height 16
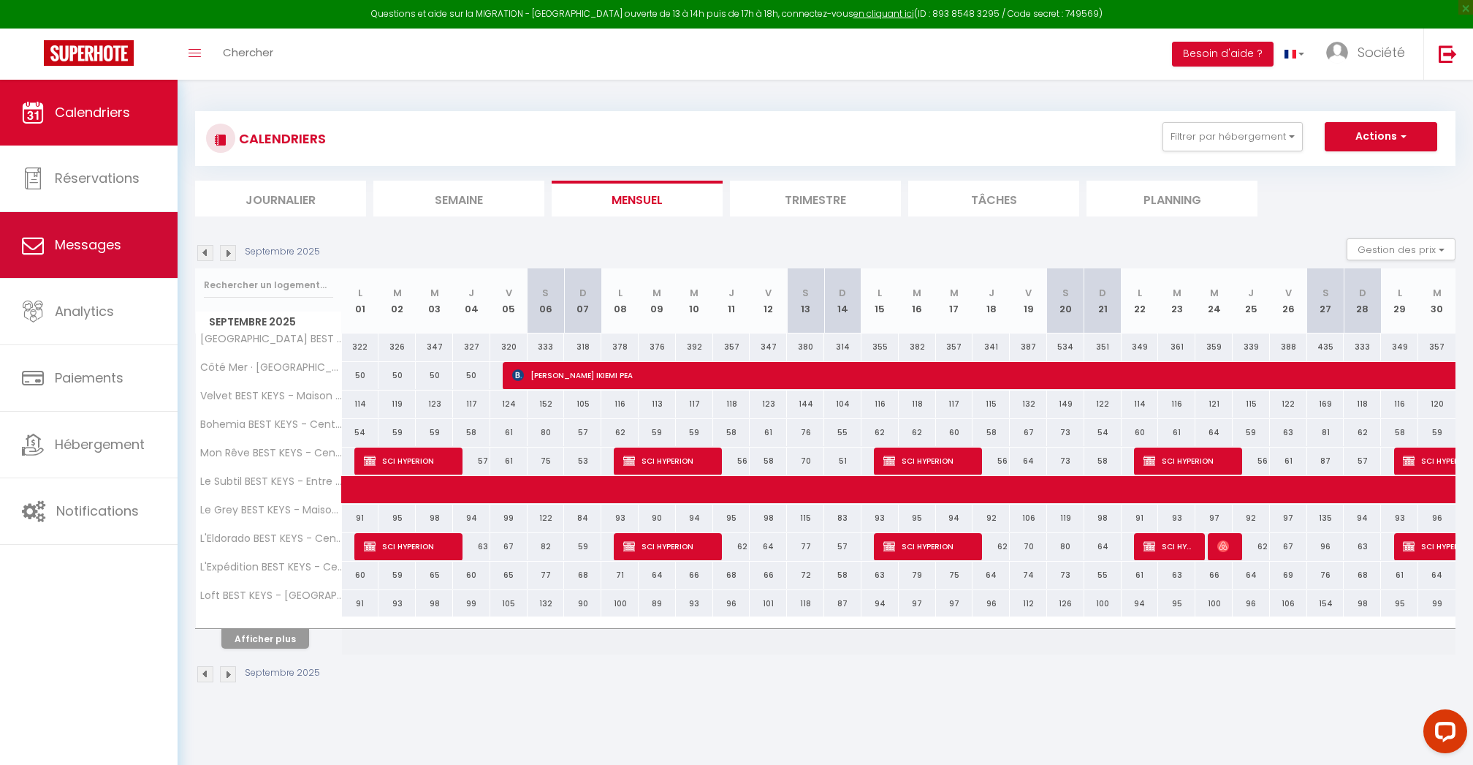
click at [91, 253] on span "Messages" at bounding box center [88, 244] width 67 height 18
select select "message"
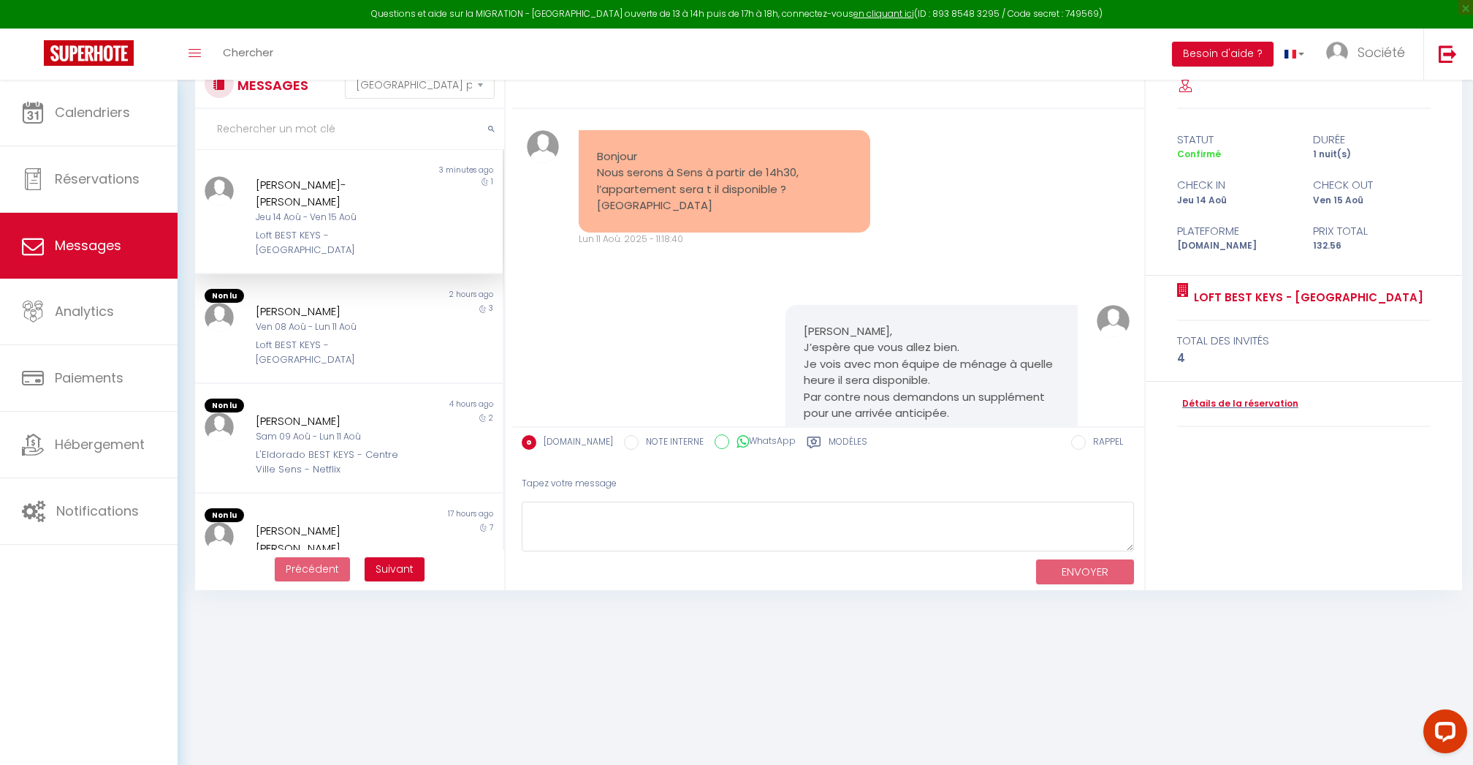
scroll to position [53, 0]
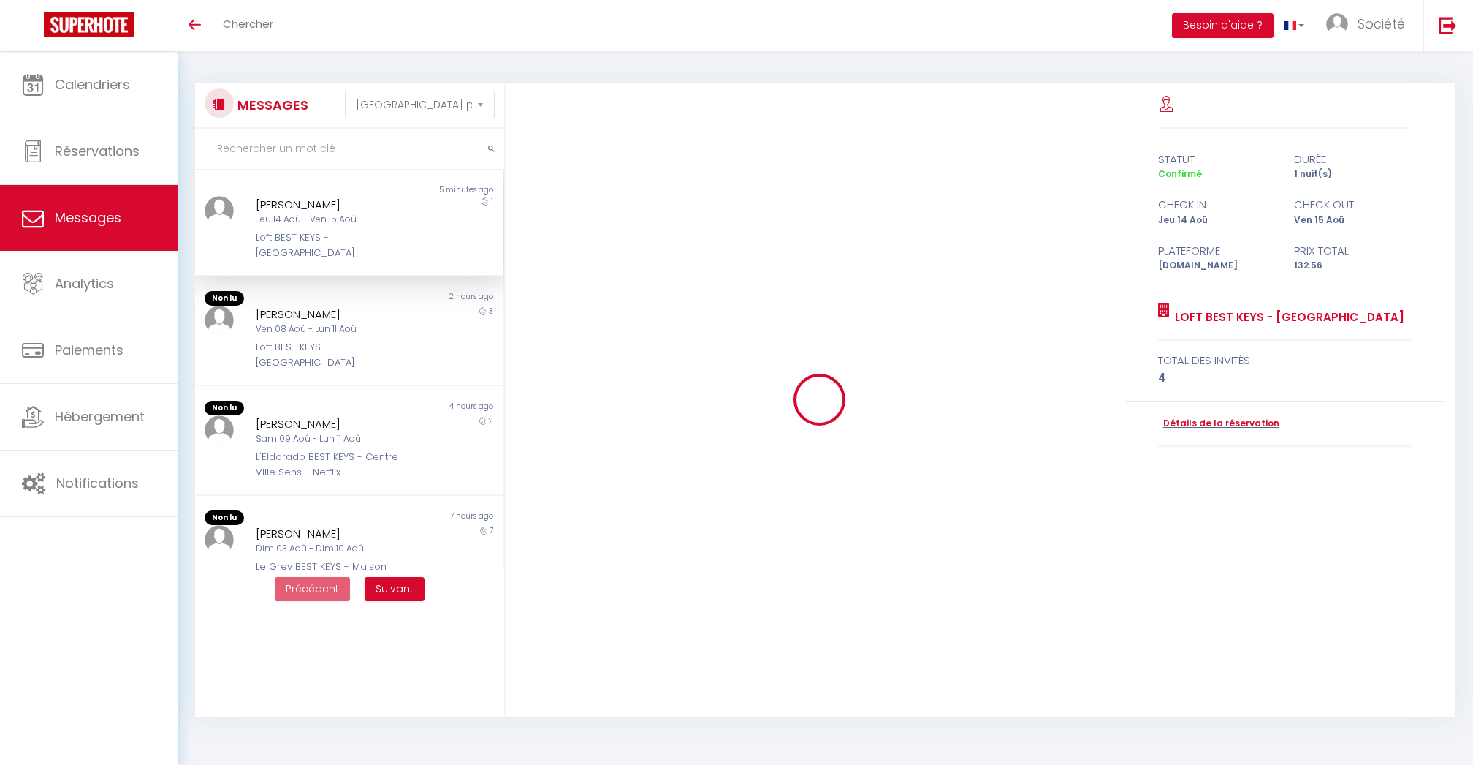
select select "message"
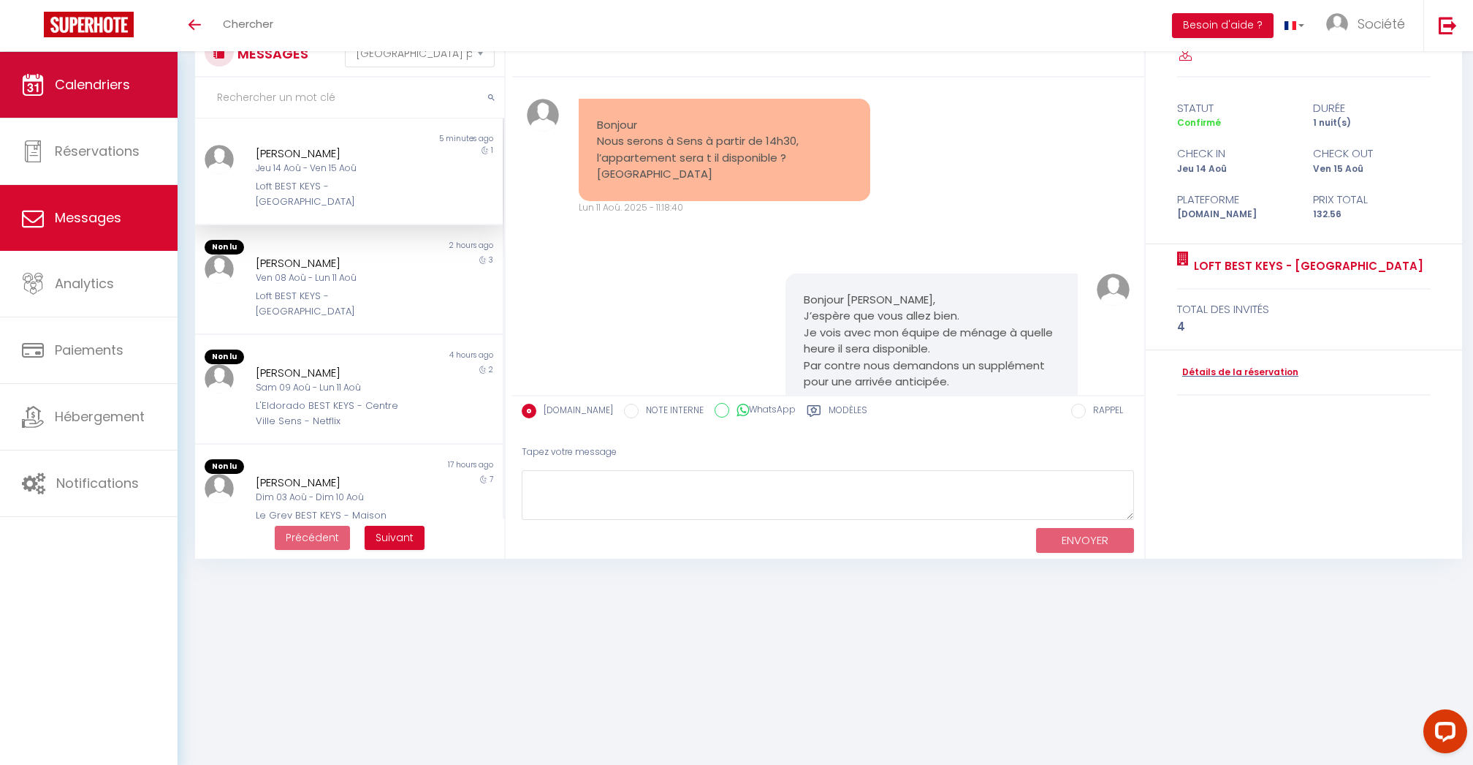
click at [76, 75] on span "Calendriers" at bounding box center [92, 84] width 75 height 18
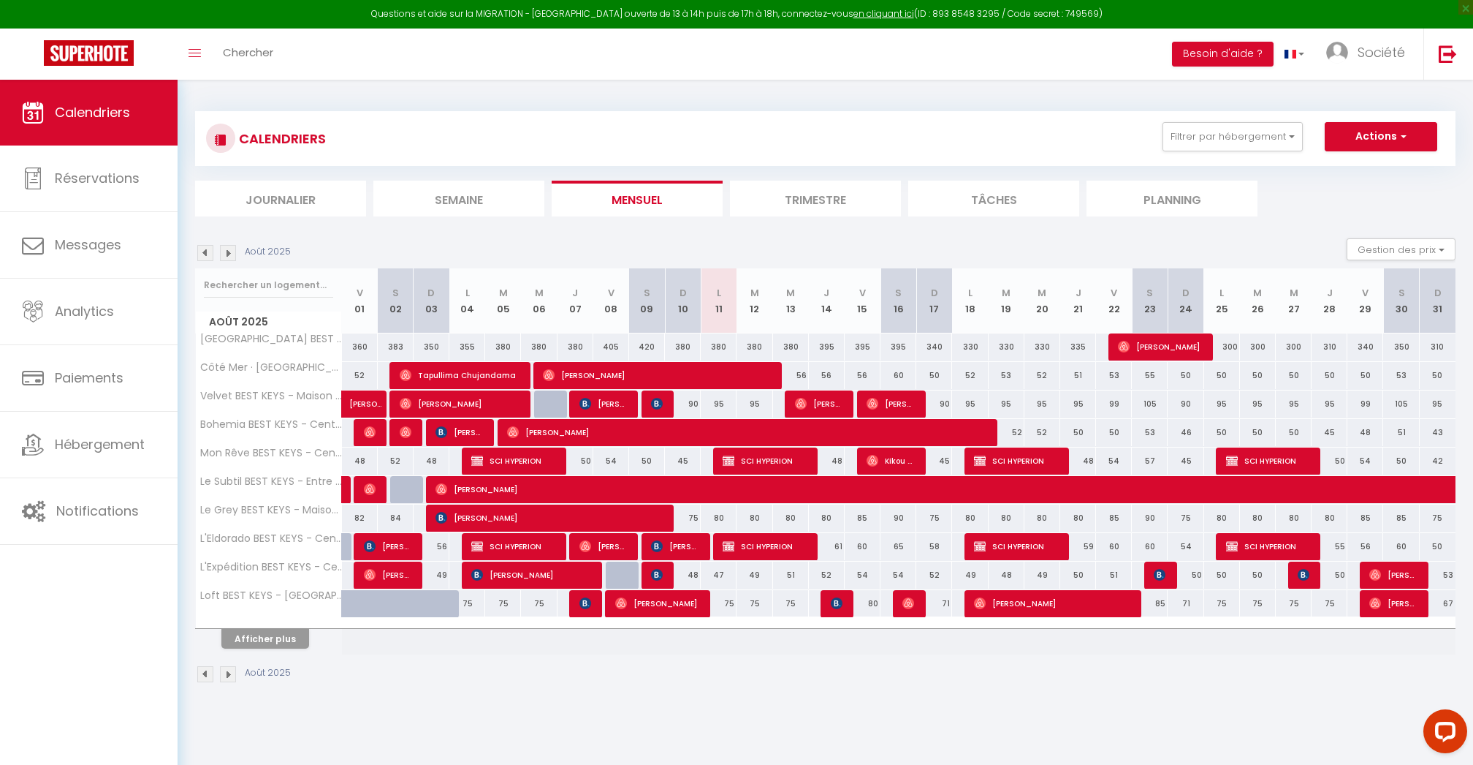
click at [281, 631] on button "Afficher plus" at bounding box center [265, 639] width 88 height 20
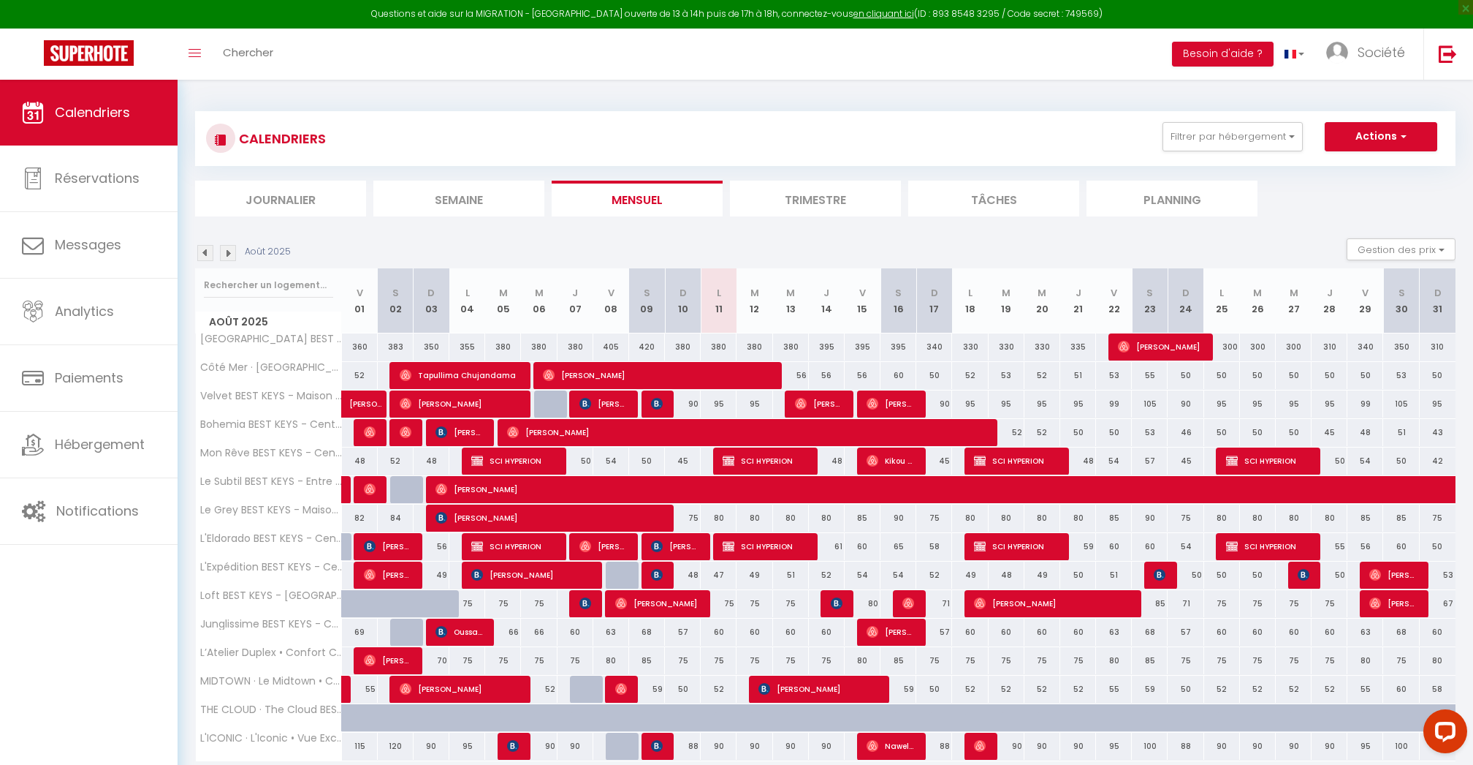
click at [229, 253] on img at bounding box center [228, 253] width 16 height 16
